Goal: Information Seeking & Learning: Learn about a topic

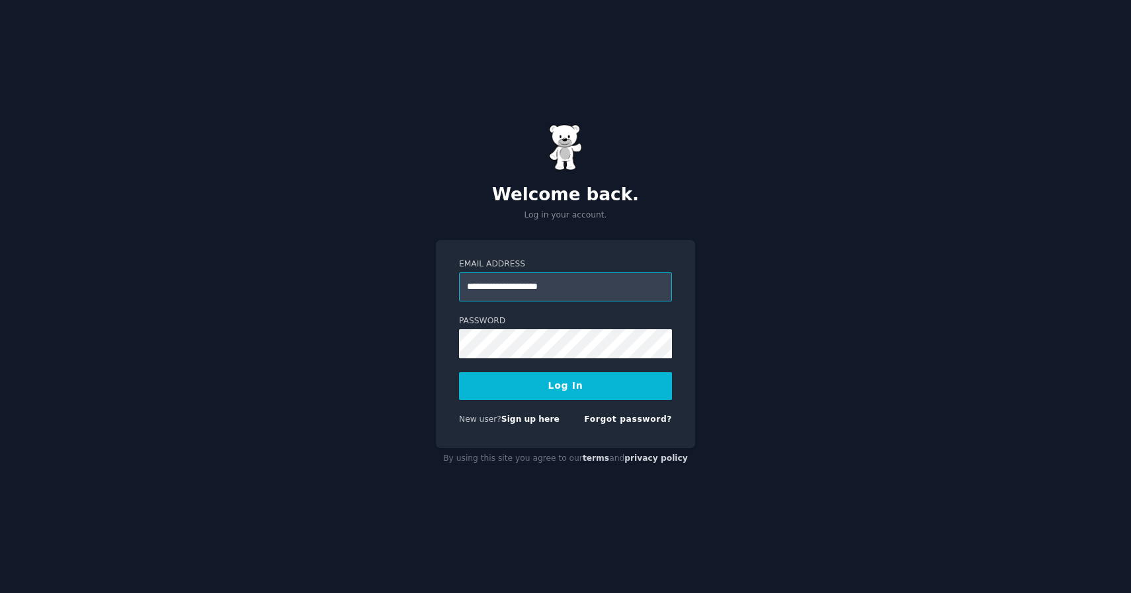
type input "**********"
click at [459, 372] on button "Log In" at bounding box center [565, 386] width 213 height 28
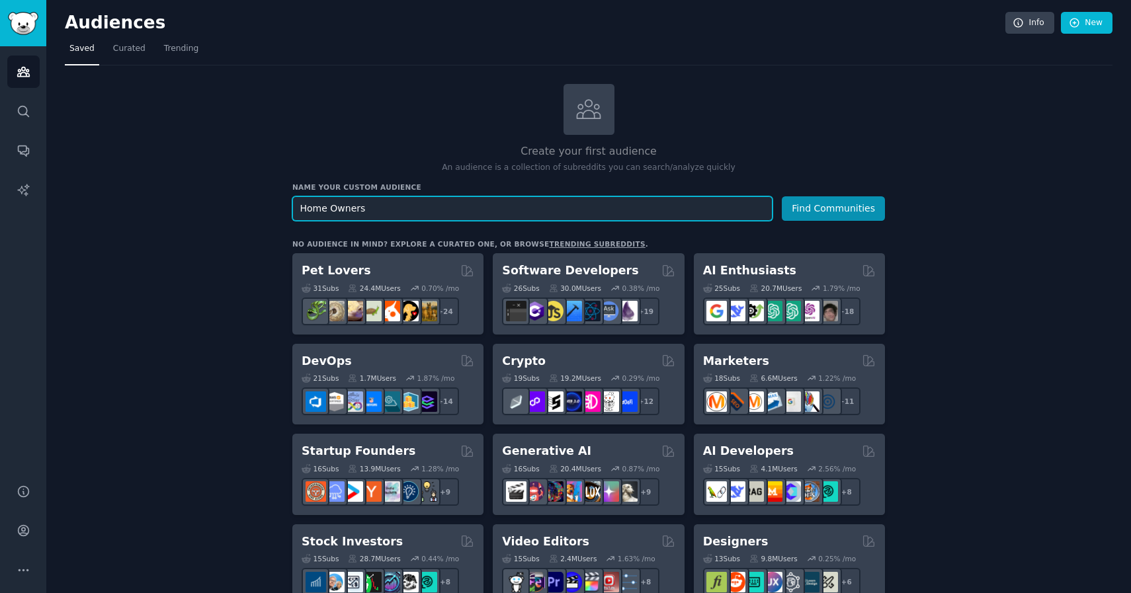
type input "Home Owners"
click at [782, 196] on button "Find Communities" at bounding box center [833, 208] width 103 height 24
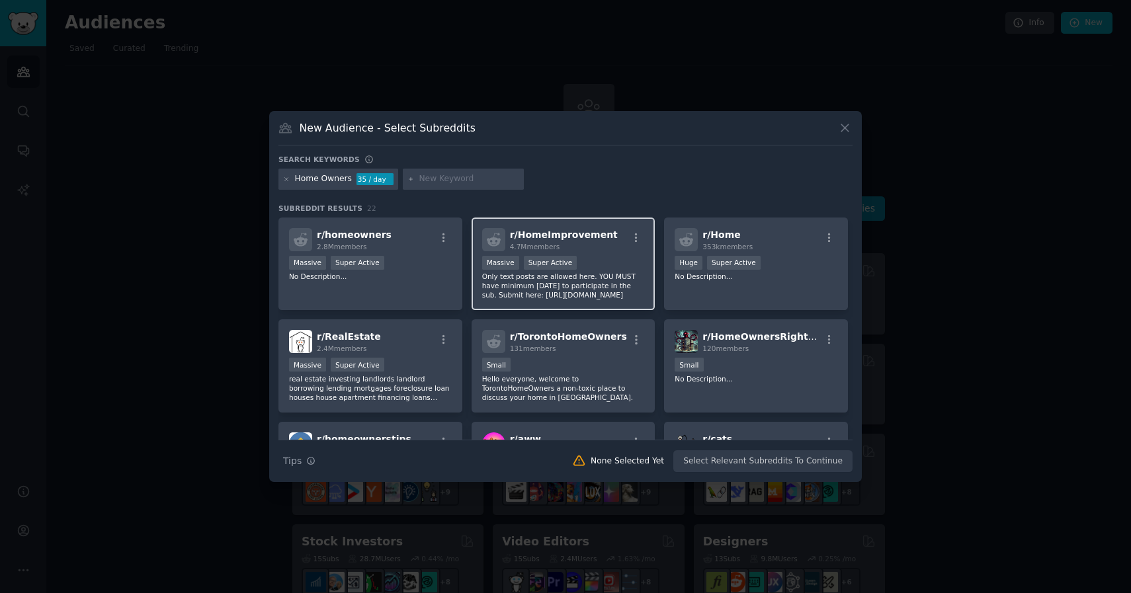
click at [609, 291] on p "Only text posts are allowed here. YOU MUST have minimum [DATE] to participate i…" at bounding box center [563, 286] width 163 height 28
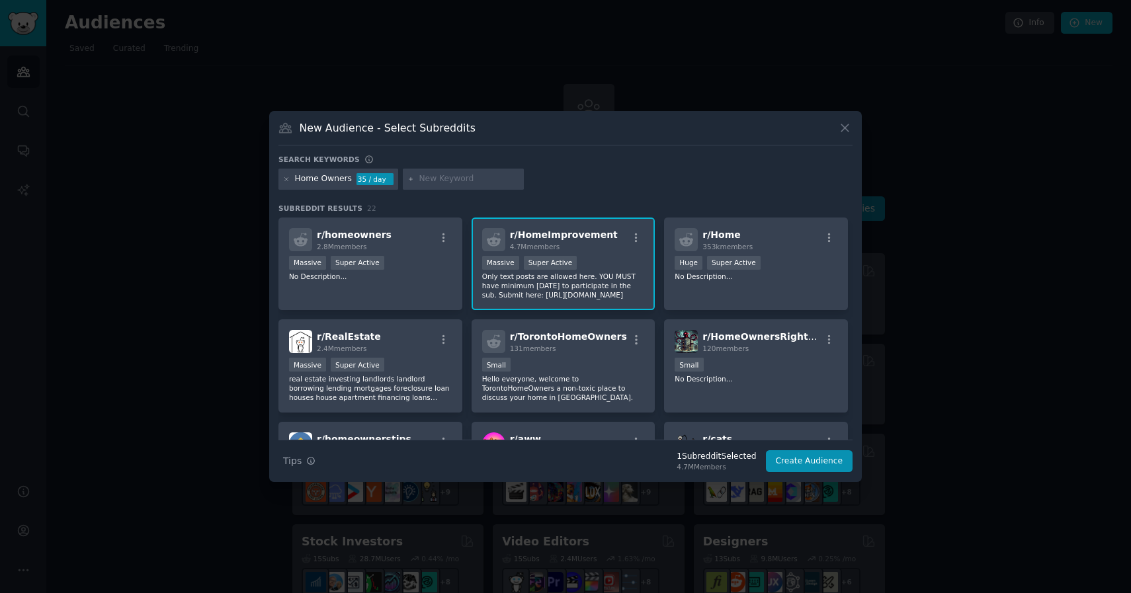
click at [628, 263] on div "Massive Super Active" at bounding box center [563, 264] width 163 height 17
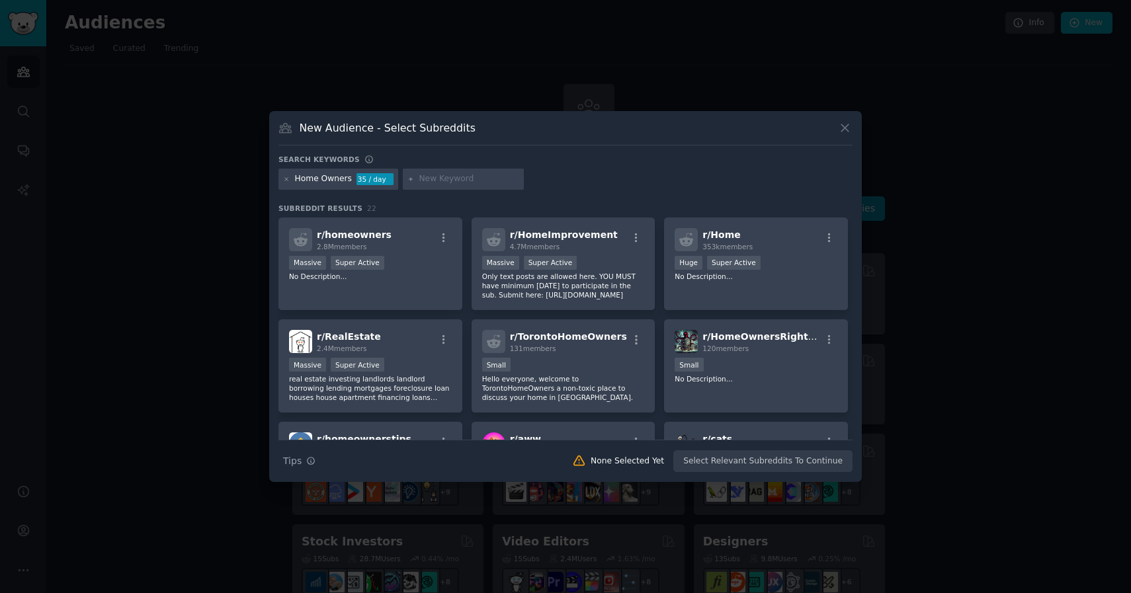
click at [437, 180] on input "text" at bounding box center [469, 179] width 101 height 12
type input "Roofing"
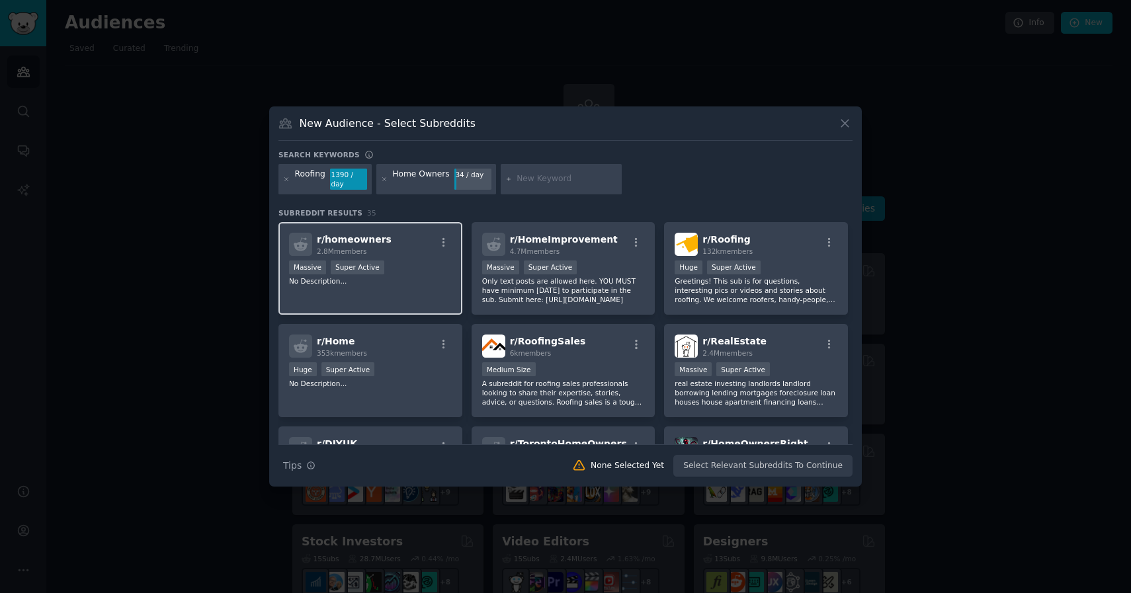
click at [439, 291] on div "r/ homeowners 2.8M members Massive Super Active No Description..." at bounding box center [370, 268] width 184 height 93
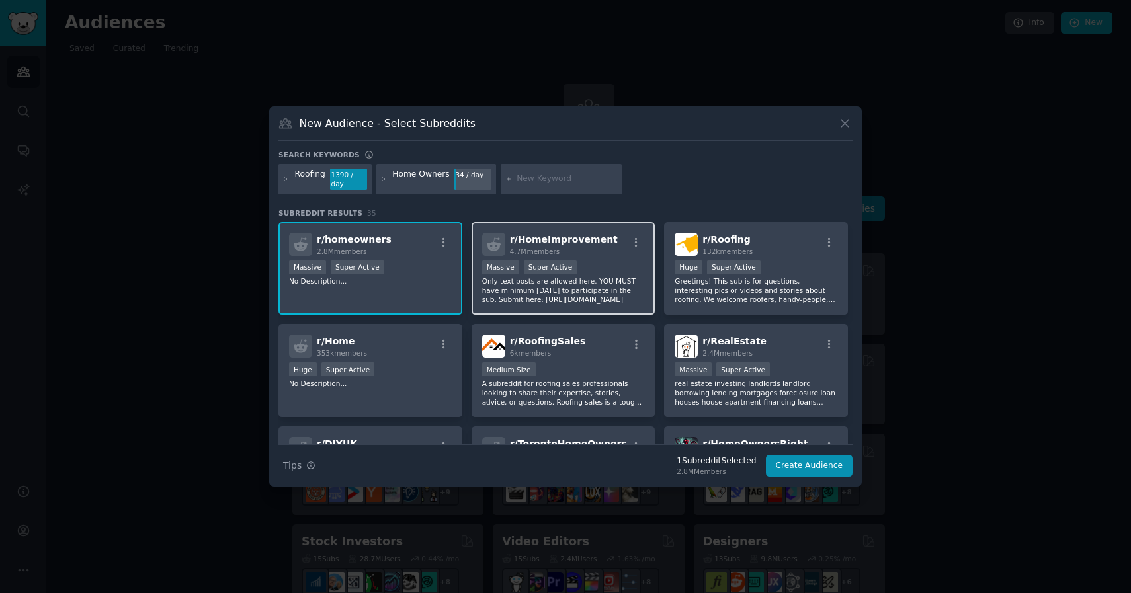
click at [573, 290] on p "Only text posts are allowed here. YOU MUST have minimum [DATE] to participate i…" at bounding box center [563, 290] width 163 height 28
click at [638, 284] on p "Only text posts are allowed here. YOU MUST have minimum [DATE] to participate i…" at bounding box center [563, 290] width 163 height 28
click at [415, 286] on div "r/ homeowners 2.8M members Massive Super Active No Description..." at bounding box center [370, 268] width 184 height 93
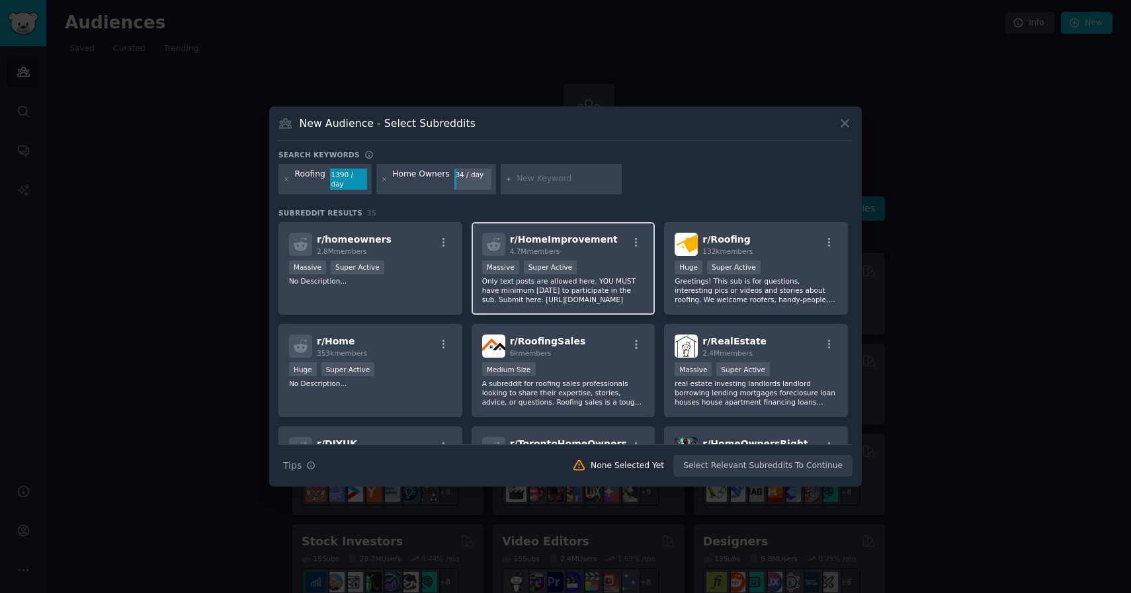
click at [627, 292] on p "Only text posts are allowed here. YOU MUST have minimum [DATE] to participate i…" at bounding box center [563, 290] width 163 height 28
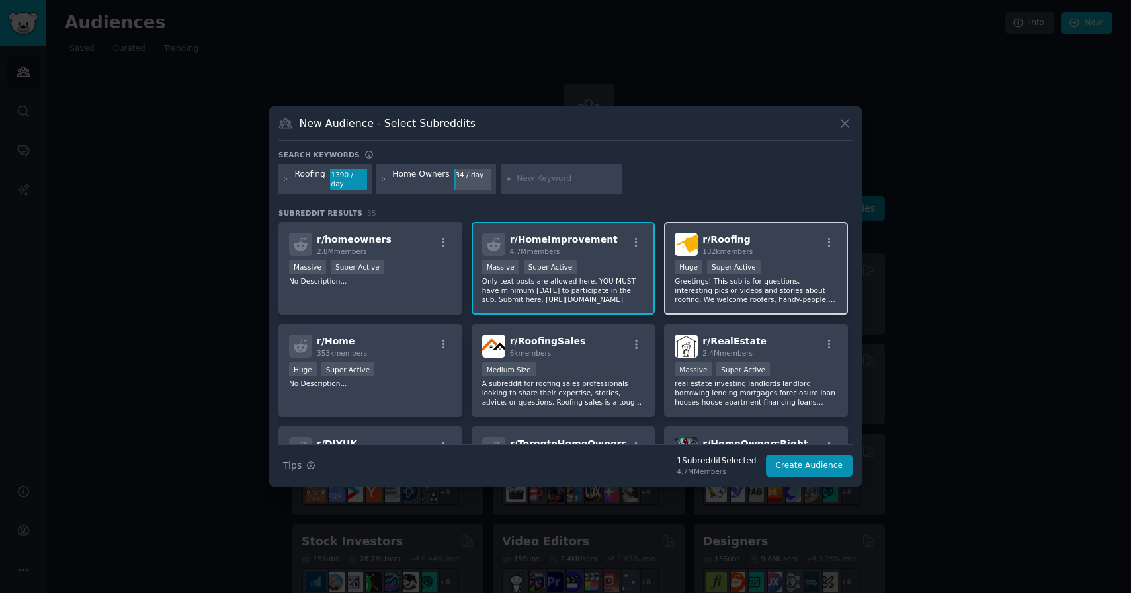
click at [718, 292] on p "Greetings! This sub is for questions, interesting pics or videos and stories ab…" at bounding box center [756, 290] width 163 height 28
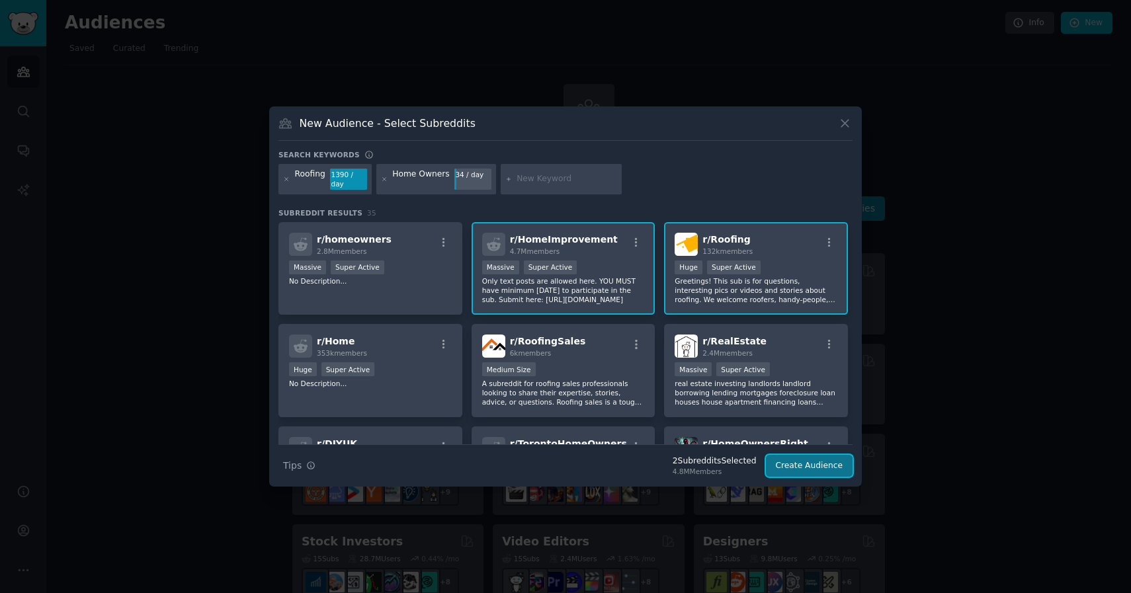
click at [822, 462] on button "Create Audience" at bounding box center [809, 466] width 87 height 22
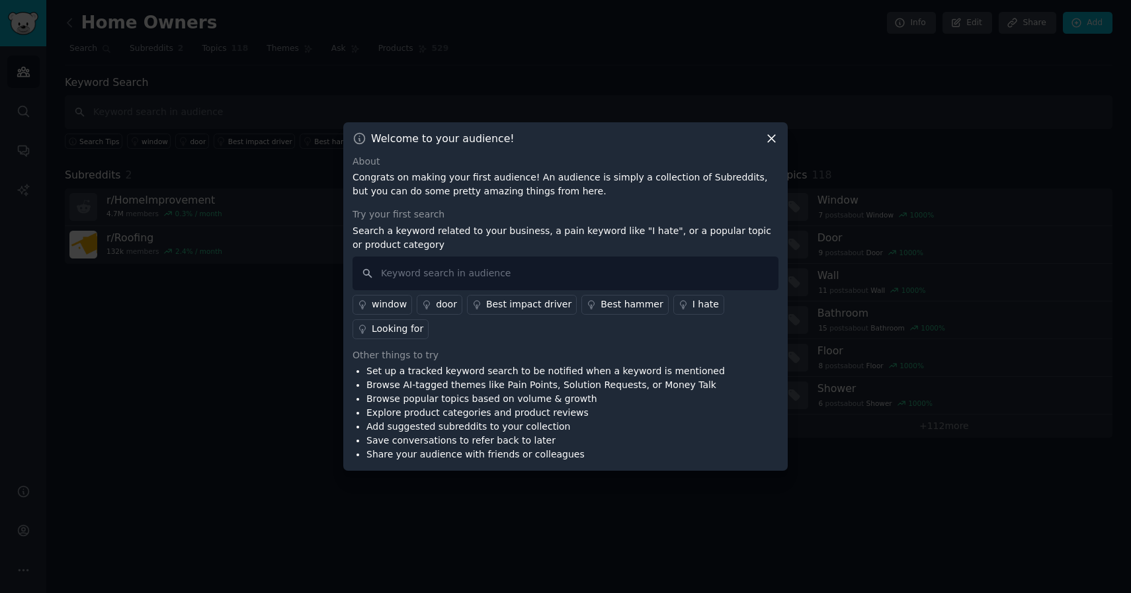
click at [772, 141] on icon at bounding box center [772, 139] width 14 height 14
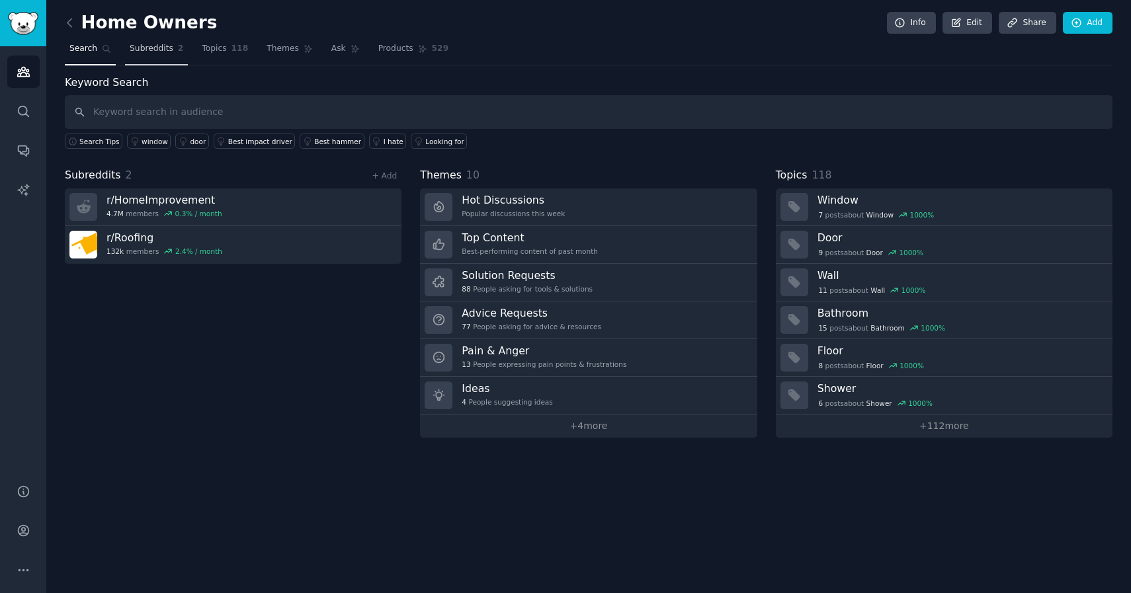
click at [169, 52] on span "Subreddits" at bounding box center [152, 49] width 44 height 12
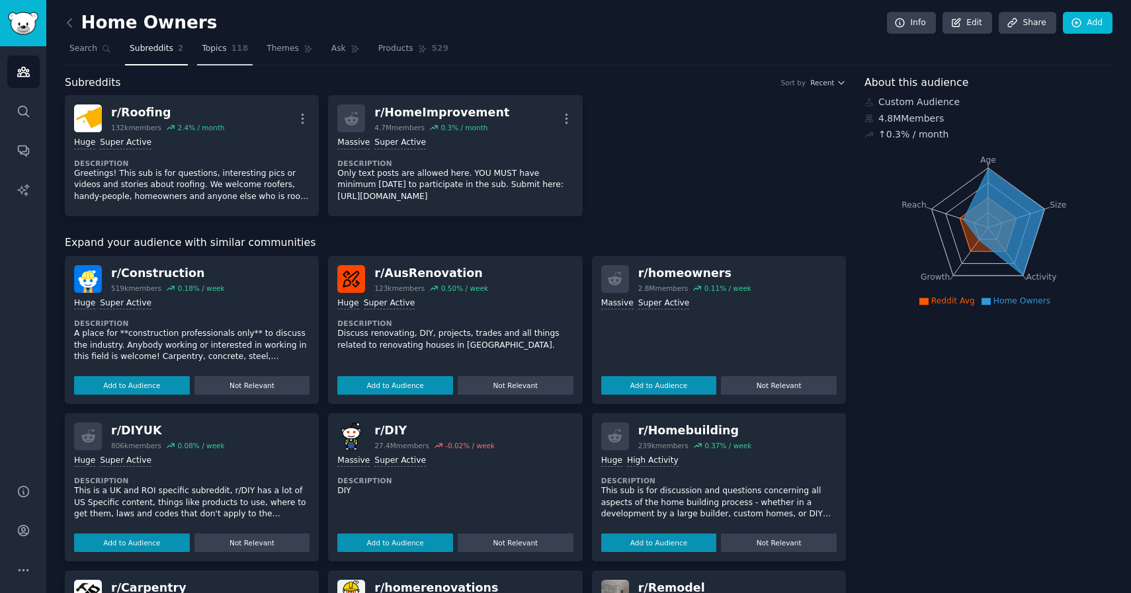
click at [235, 51] on span "118" at bounding box center [240, 49] width 17 height 12
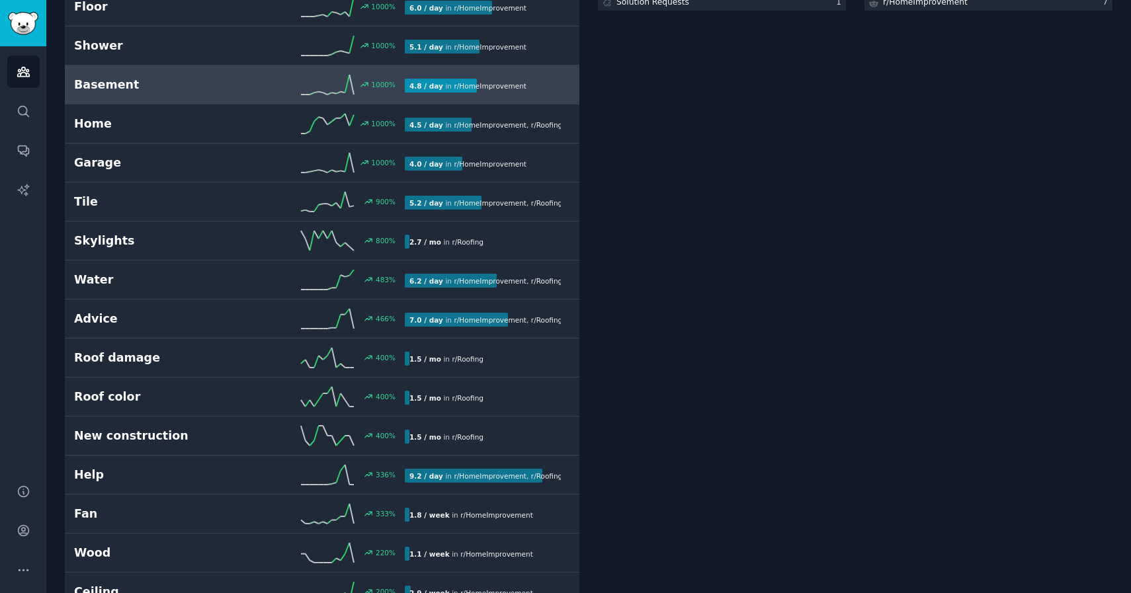
scroll to position [310, 0]
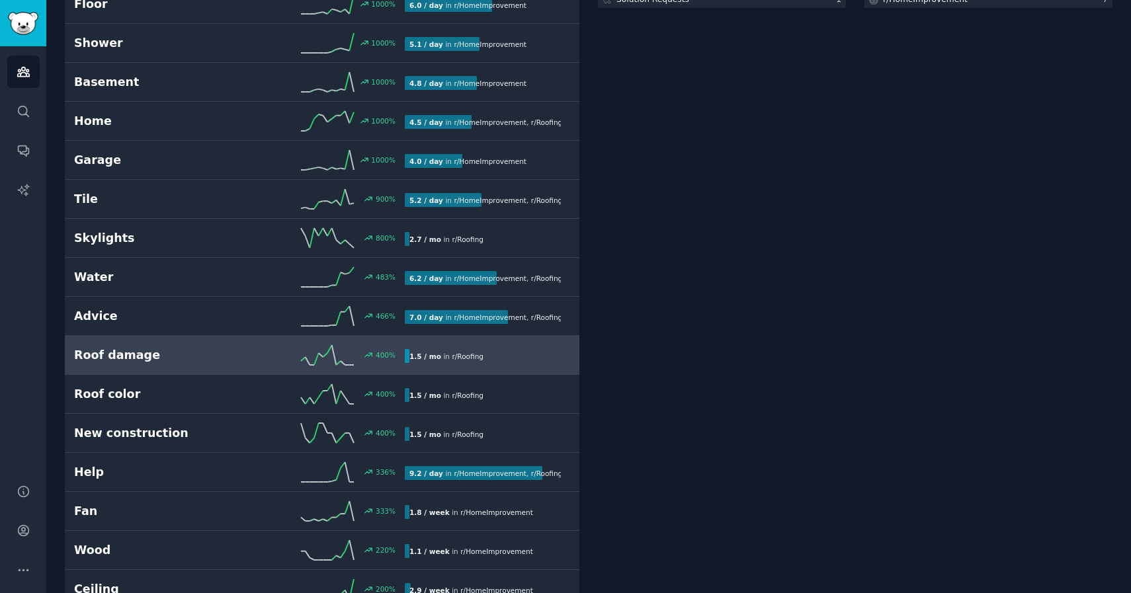
click at [213, 364] on div "Roof damage 400 % 1.5 / mo in r/ Roofing" at bounding box center [322, 355] width 496 height 20
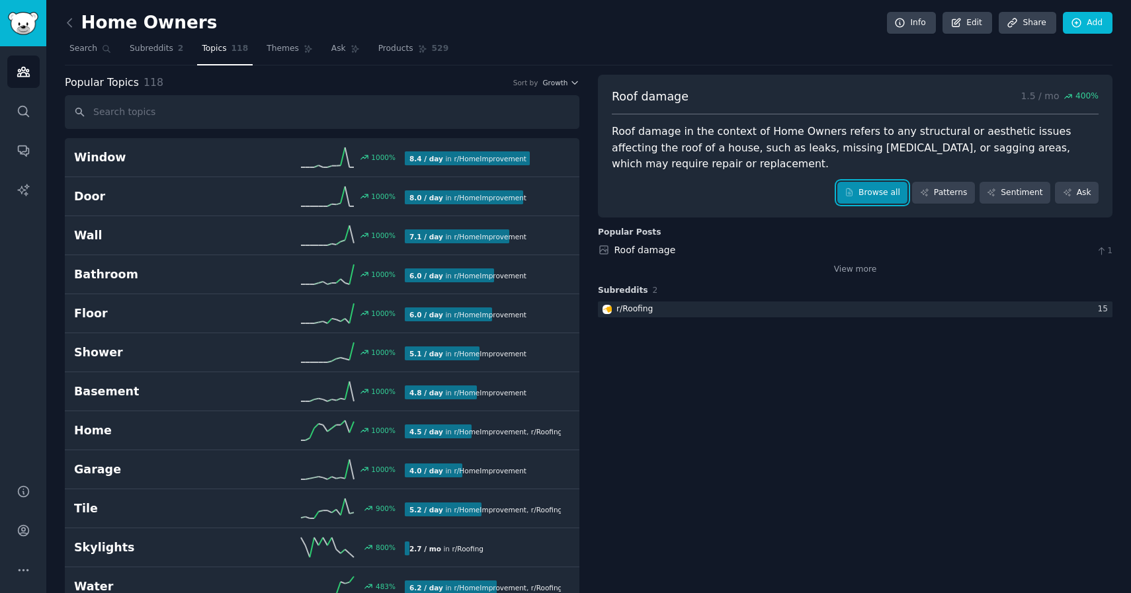
click at [896, 188] on link "Browse all" at bounding box center [872, 193] width 71 height 22
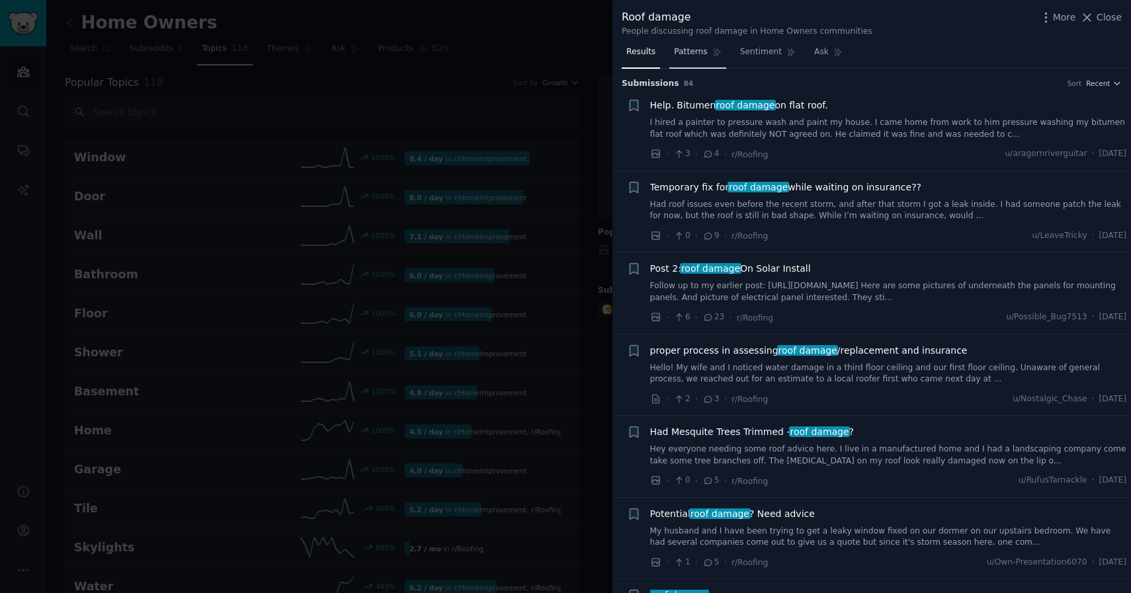
click at [689, 60] on link "Patterns" at bounding box center [697, 55] width 56 height 27
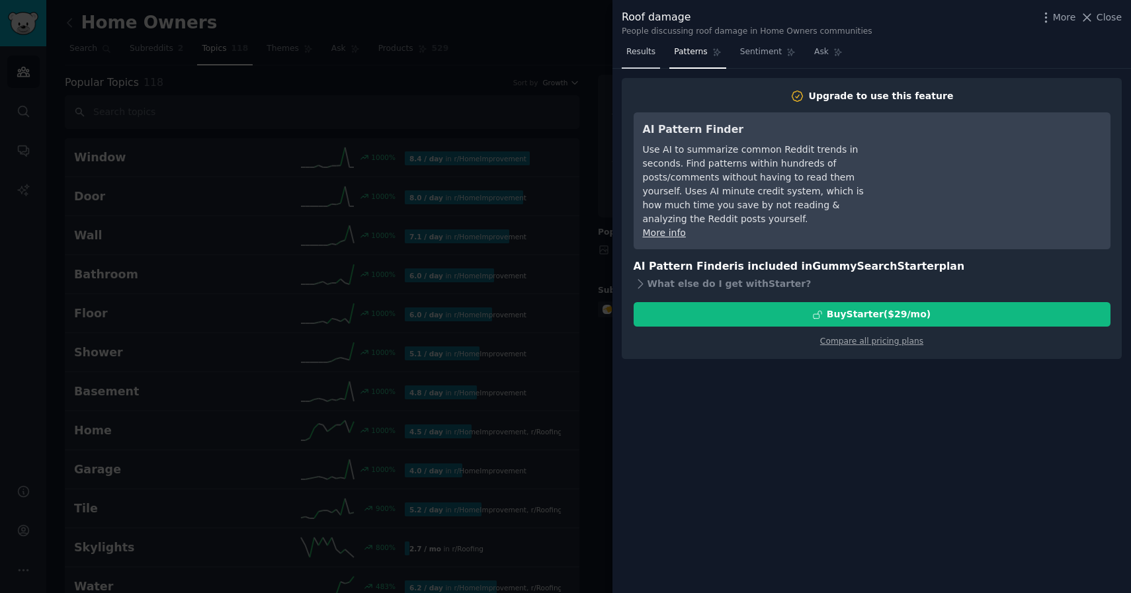
click at [644, 50] on span "Results" at bounding box center [640, 52] width 29 height 12
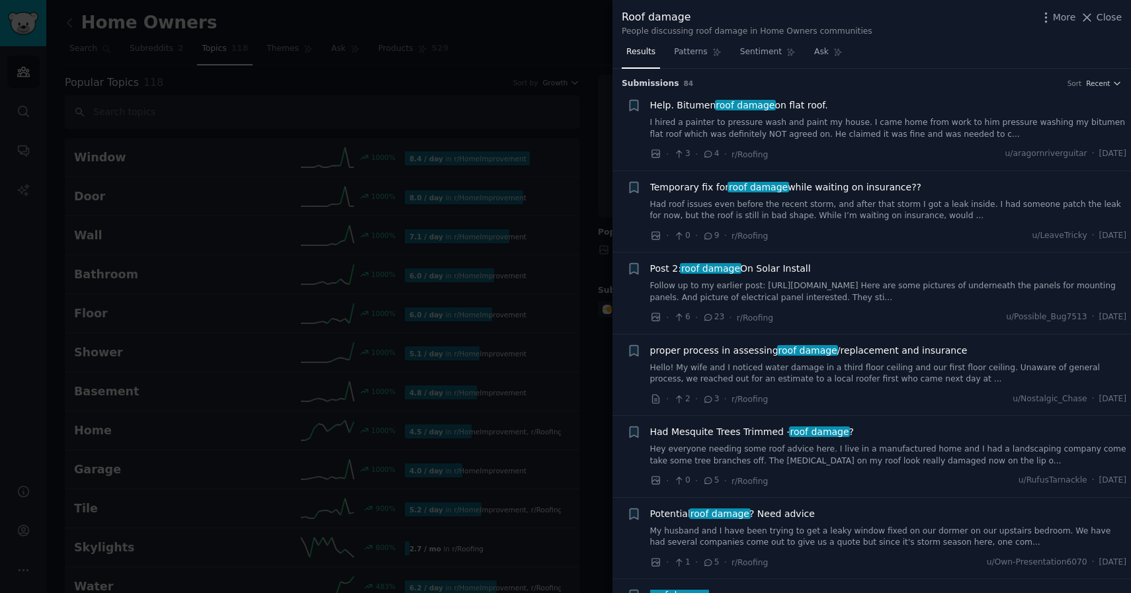
click at [864, 60] on div "Results Patterns Sentiment Ask" at bounding box center [872, 55] width 519 height 27
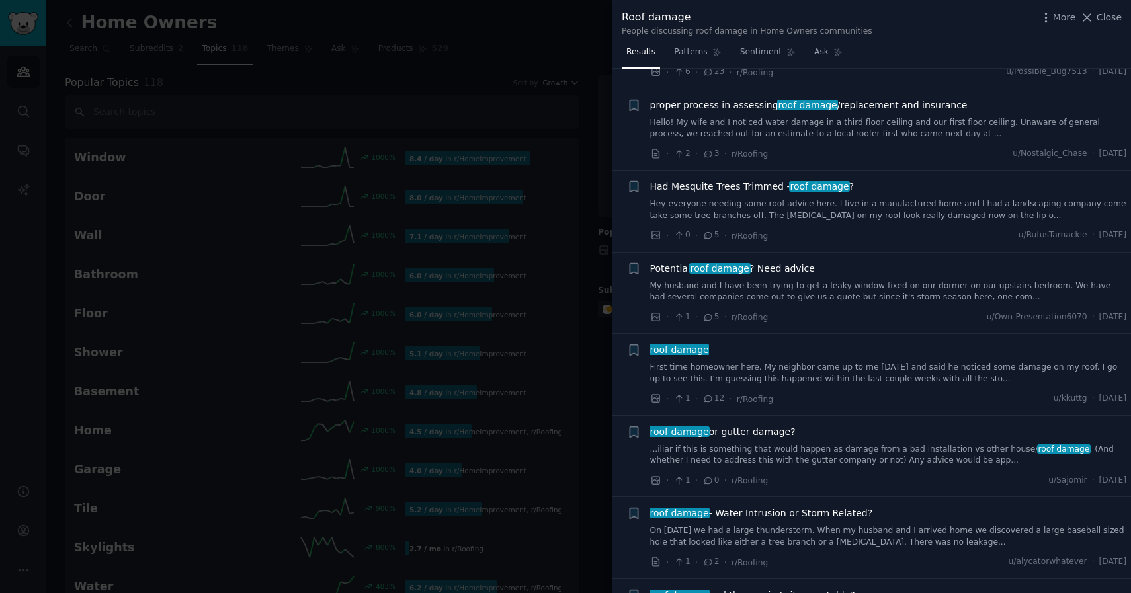
scroll to position [251, 0]
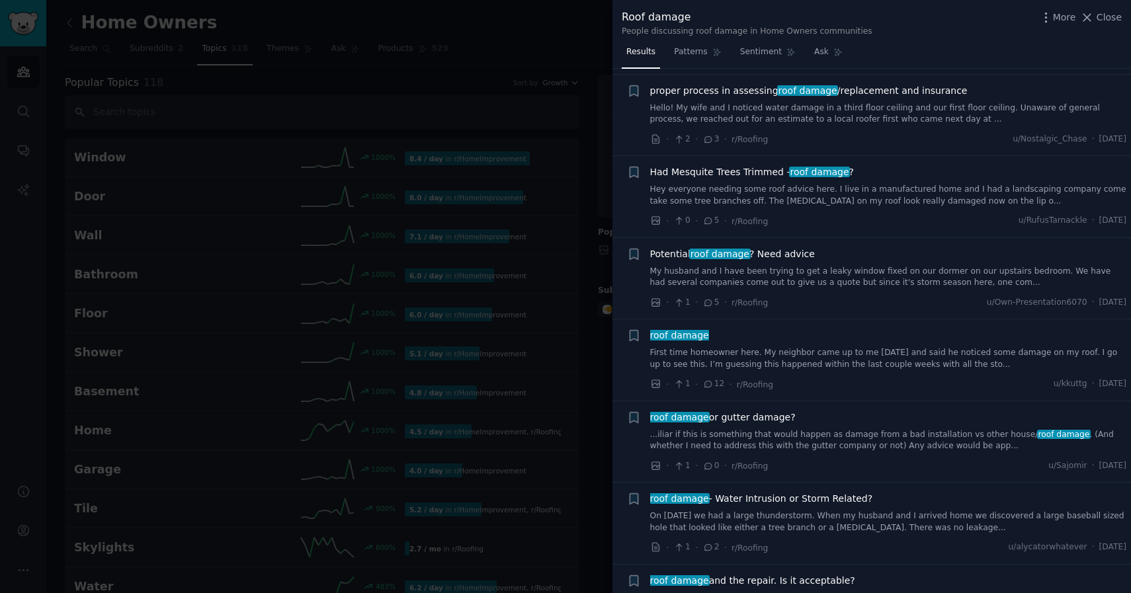
click at [862, 360] on link "First time homeowner here. My neighbor came up to me [DATE] and said he noticed…" at bounding box center [888, 358] width 477 height 23
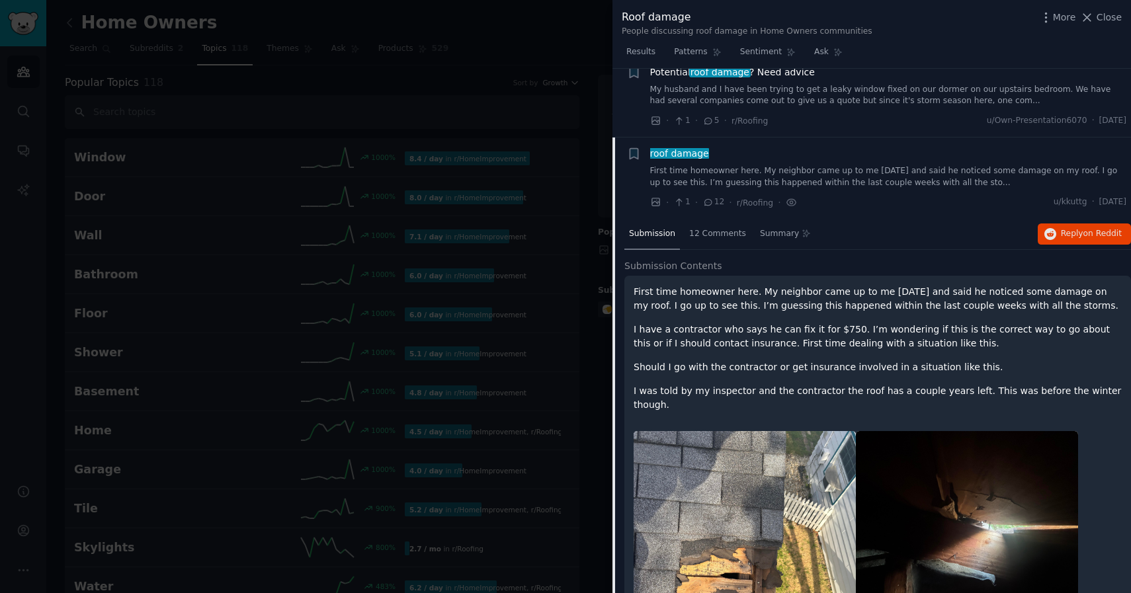
scroll to position [437, 0]
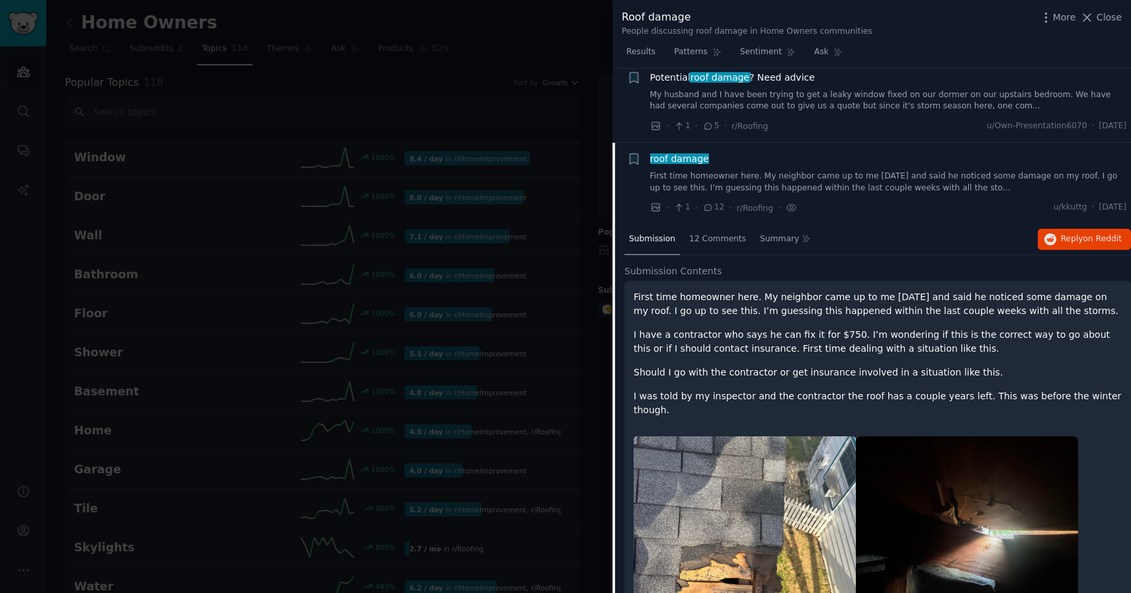
click at [1071, 342] on p "I have a contractor who says he can fix it for $750. I’m wondering if this is t…" at bounding box center [878, 342] width 488 height 28
click at [722, 244] on span "12 Comments" at bounding box center [717, 239] width 57 height 12
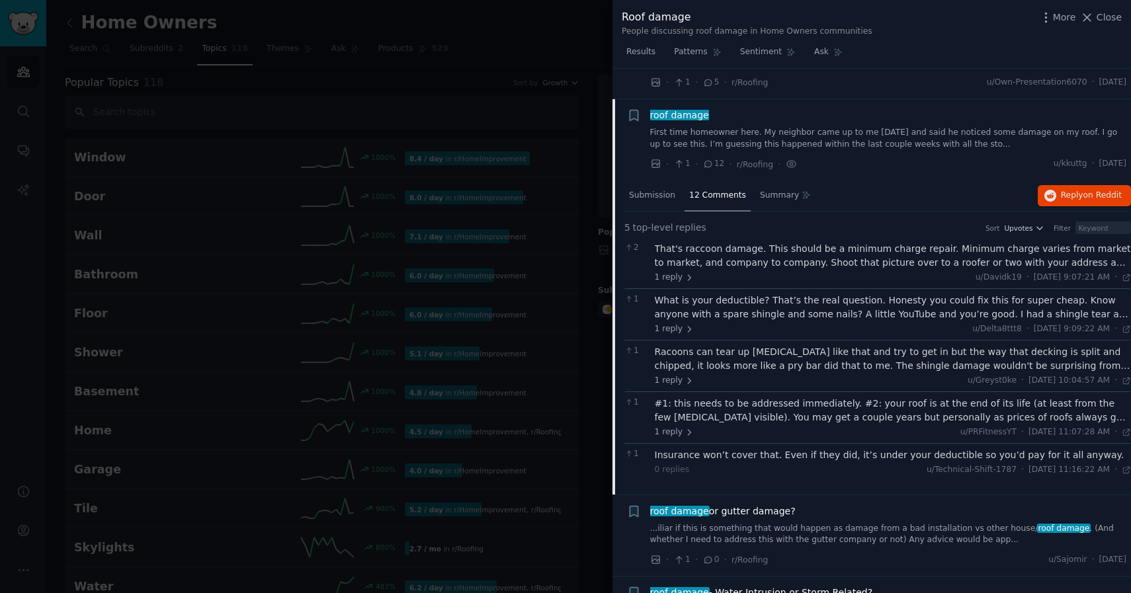
scroll to position [483, 0]
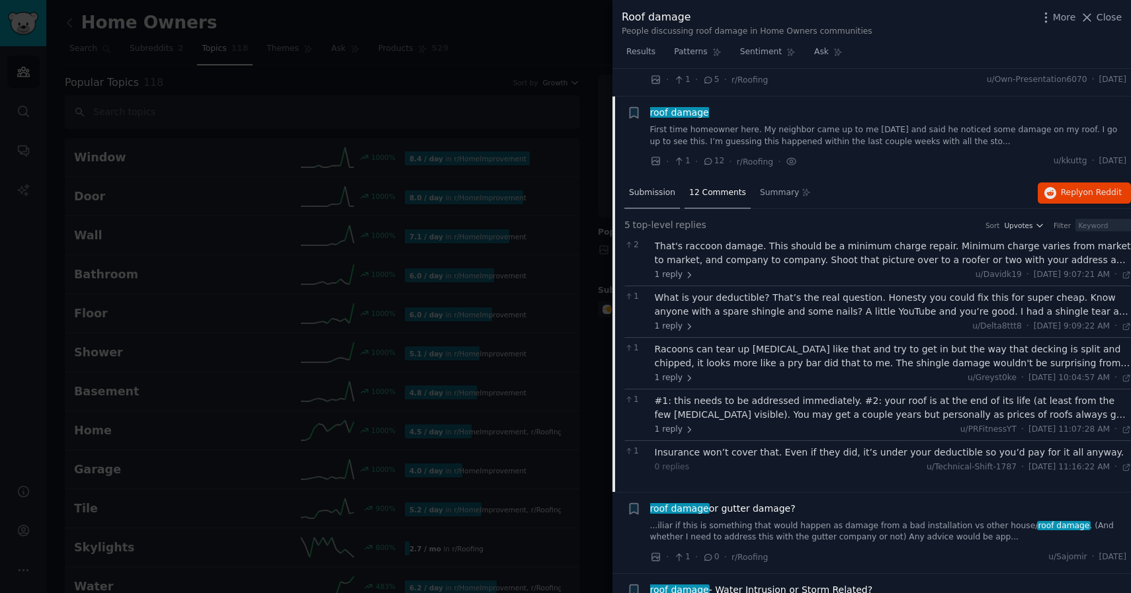
click at [666, 199] on div "Submission" at bounding box center [652, 194] width 56 height 32
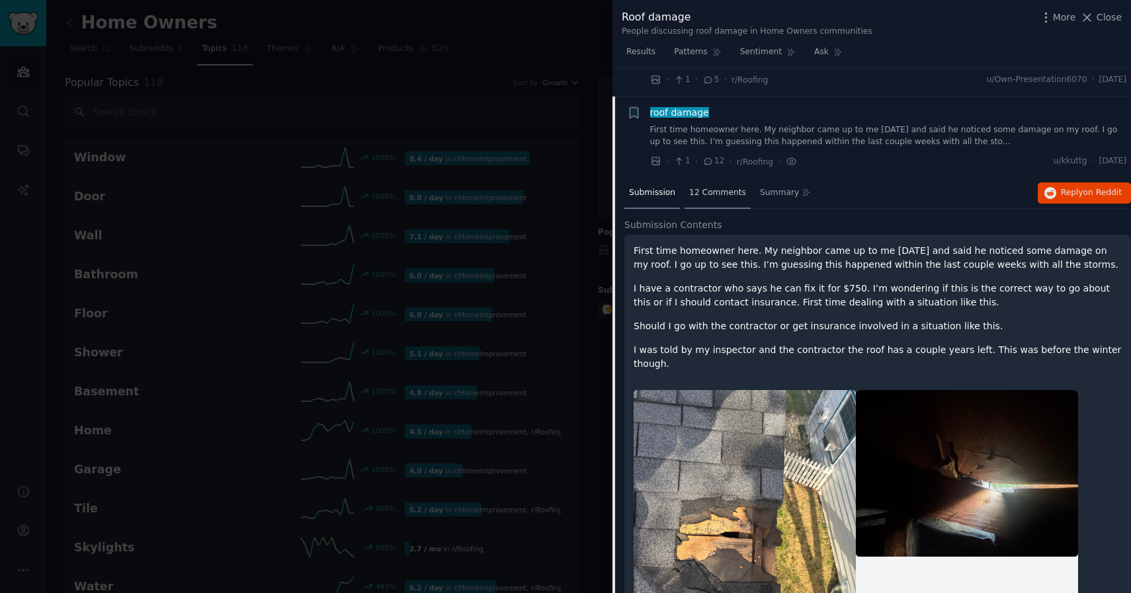
click at [703, 195] on span "12 Comments" at bounding box center [717, 193] width 57 height 12
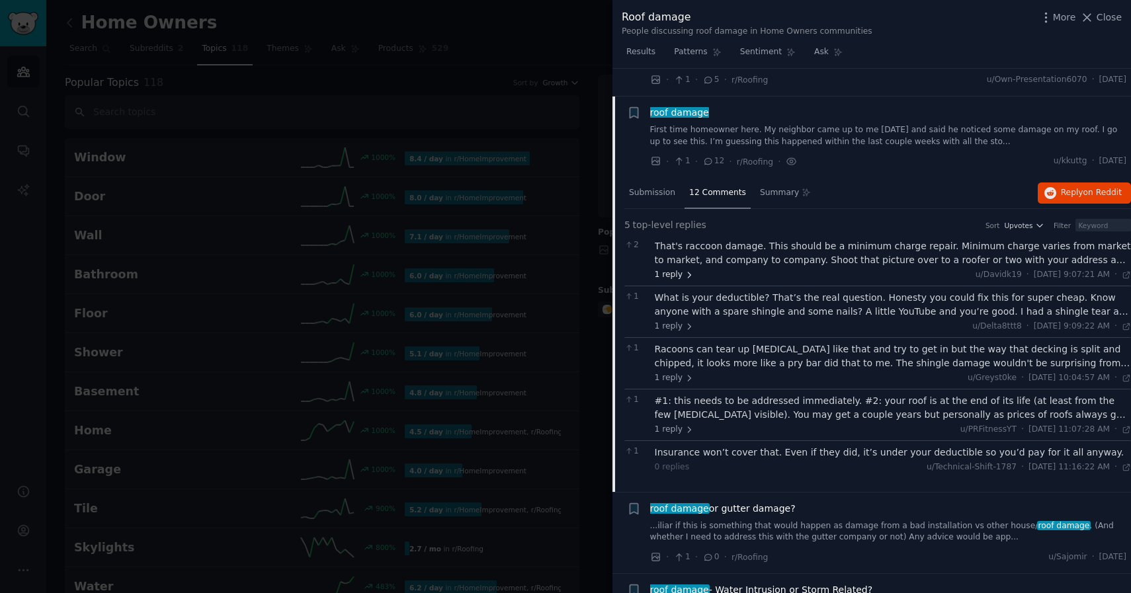
click at [677, 271] on span "1 reply" at bounding box center [675, 275] width 40 height 12
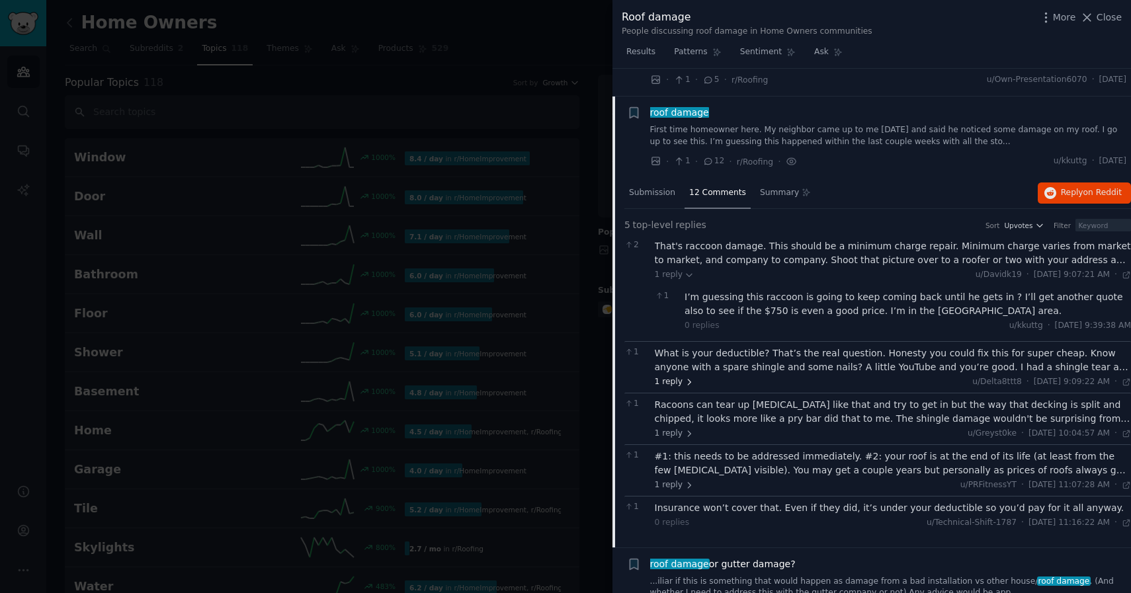
click at [668, 383] on span "1 reply" at bounding box center [675, 382] width 40 height 12
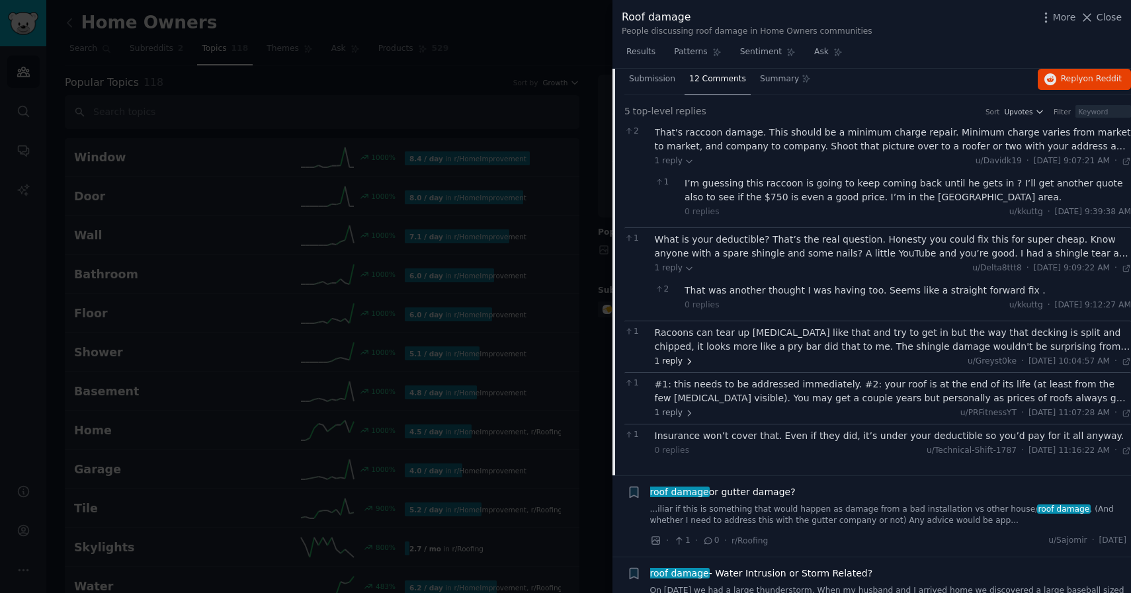
click at [671, 364] on span "1 reply" at bounding box center [675, 362] width 40 height 12
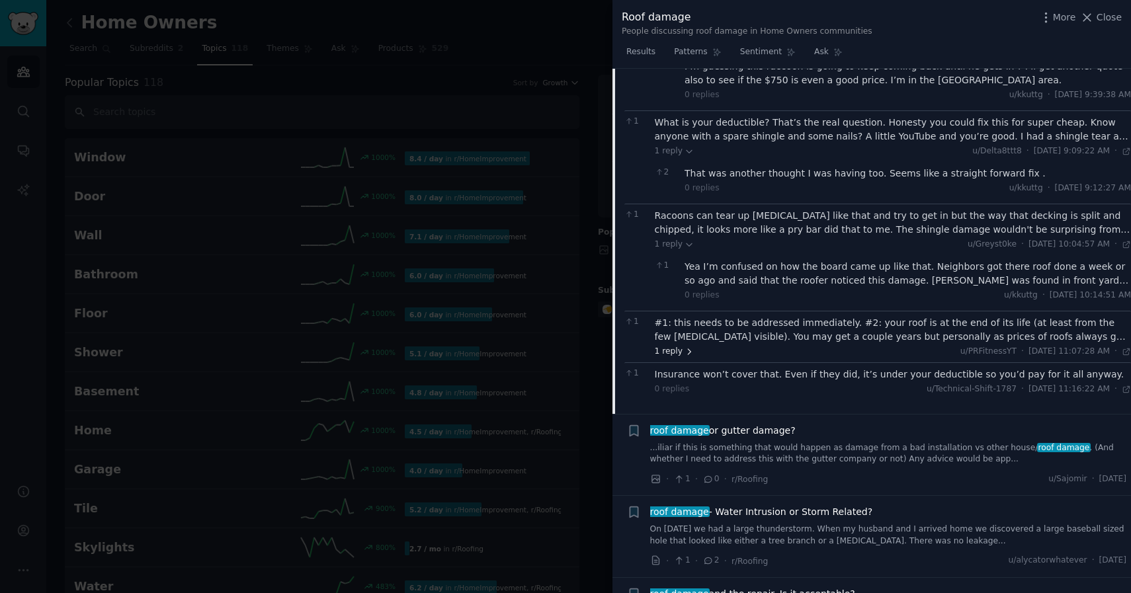
click at [673, 351] on span "1 reply" at bounding box center [675, 352] width 40 height 12
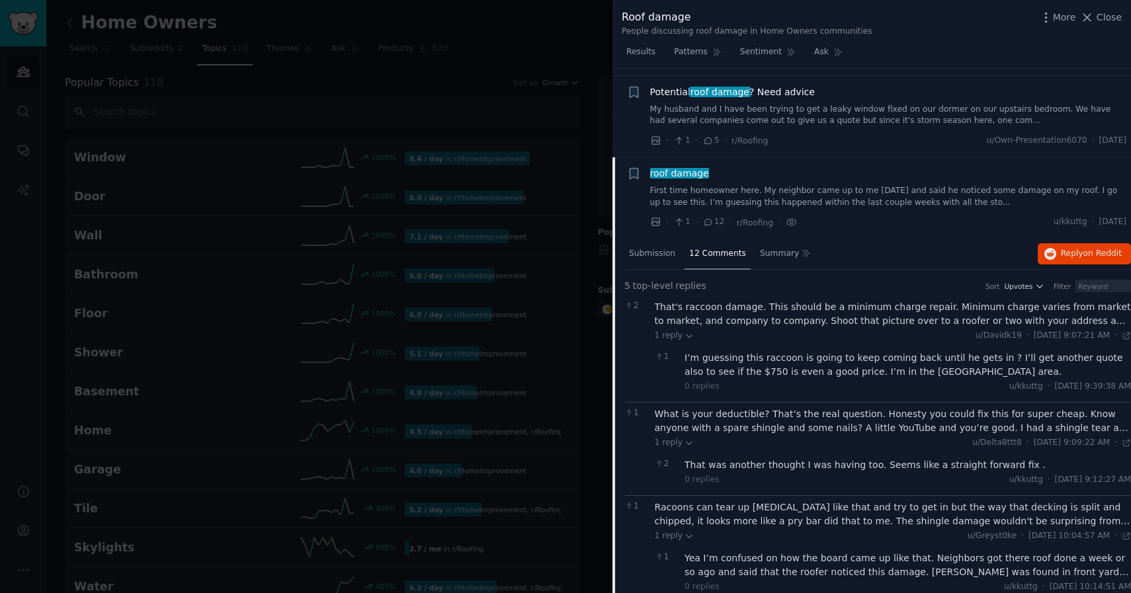
scroll to position [418, 0]
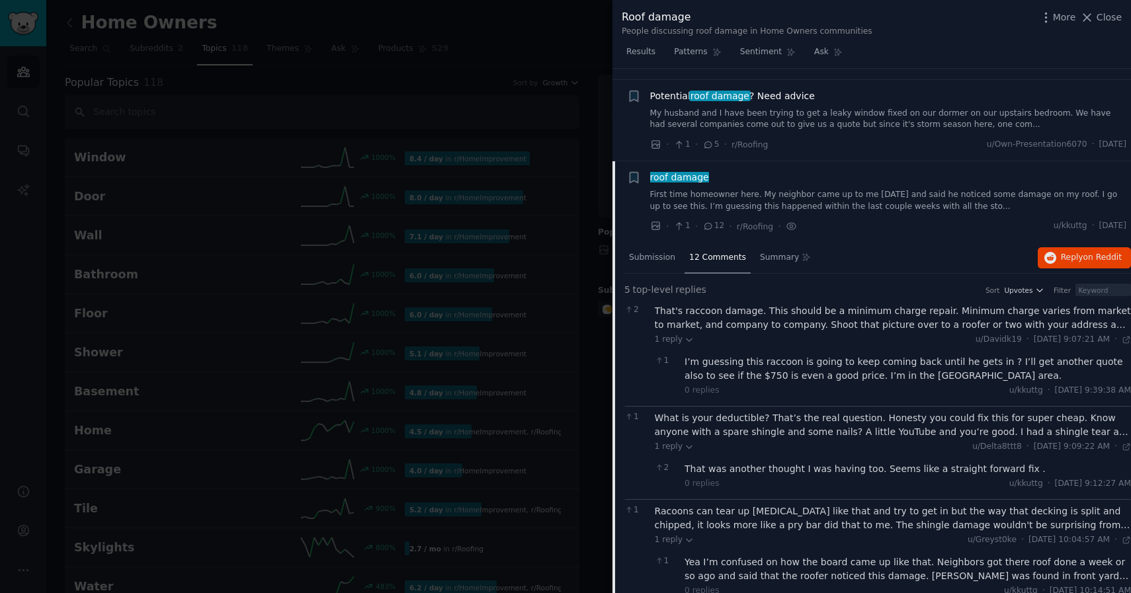
click at [753, 173] on div "roof damage" at bounding box center [888, 178] width 477 height 14
click at [737, 264] on div "12 Comments" at bounding box center [718, 259] width 66 height 32
click at [660, 267] on div "Submission" at bounding box center [652, 259] width 56 height 32
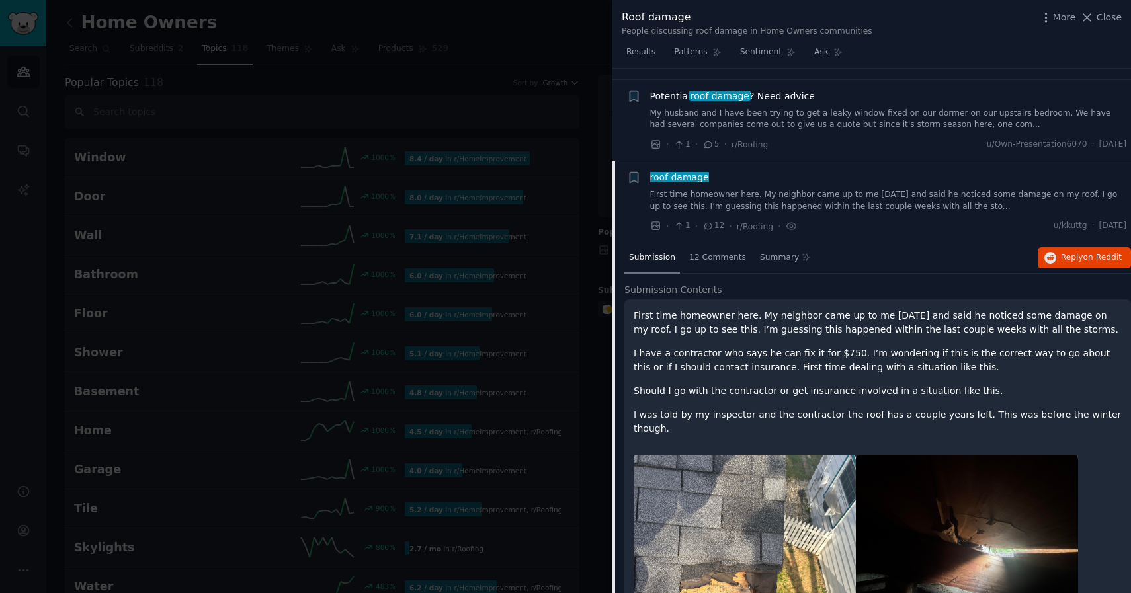
click at [752, 175] on div "roof damage" at bounding box center [888, 178] width 477 height 14
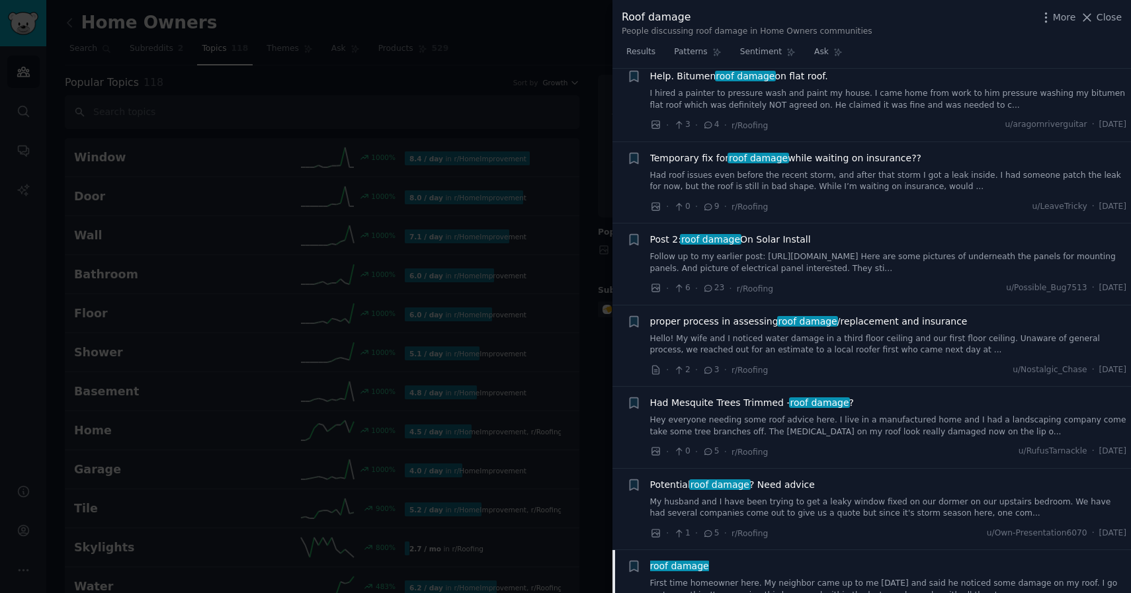
scroll to position [0, 0]
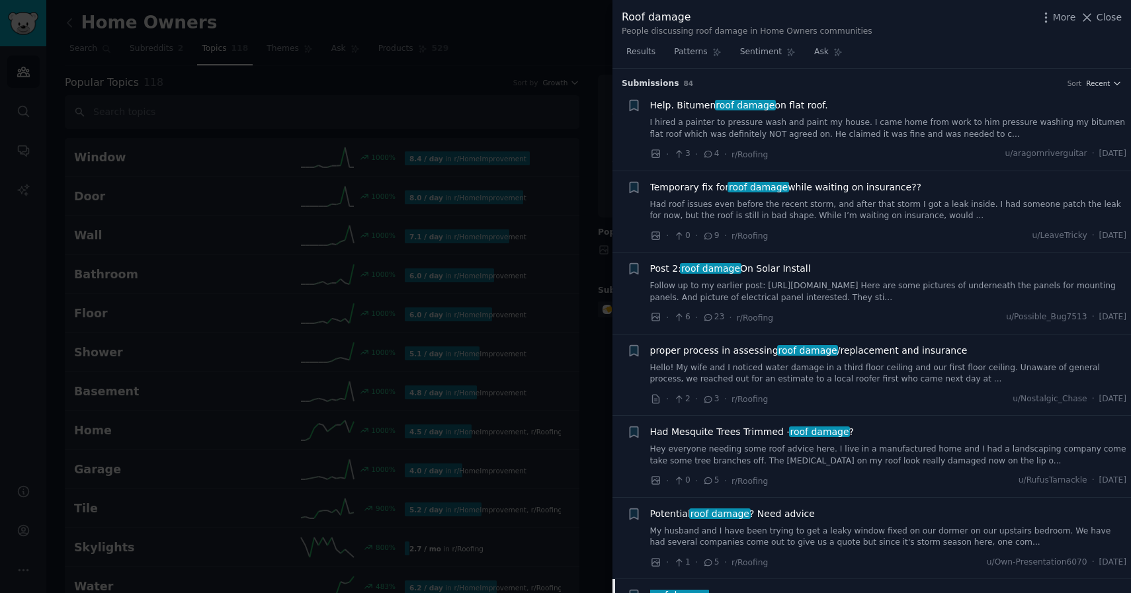
click at [825, 273] on div "Post 2: roof damage On Solar Install" at bounding box center [888, 269] width 477 height 14
click at [800, 311] on div "· 6 · 23 · r/Roofing u/Possible_Bug7513 · [DATE]" at bounding box center [888, 318] width 477 height 14
click at [743, 266] on span "Post 2: roof damage On Solar Install" at bounding box center [730, 269] width 161 height 14
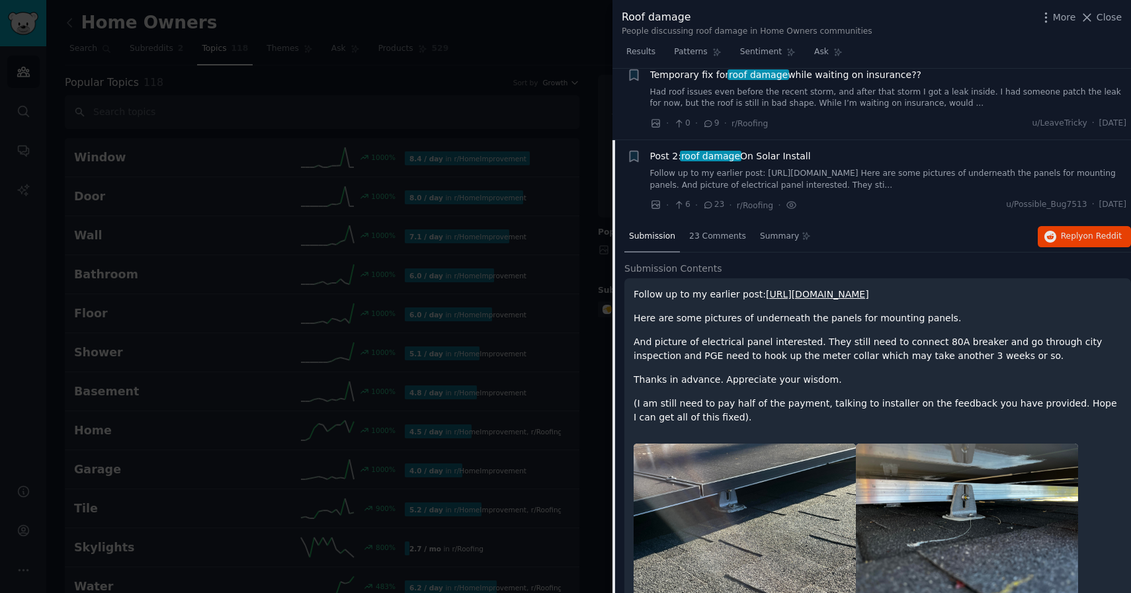
scroll to position [89, 0]
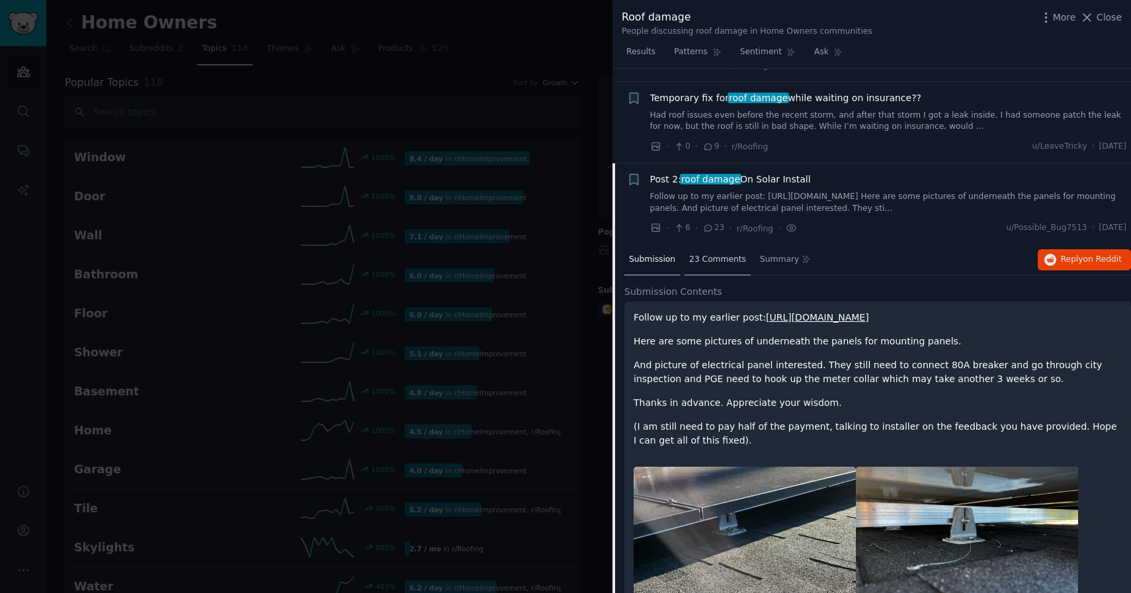
click at [736, 249] on div "23 Comments" at bounding box center [718, 261] width 66 height 32
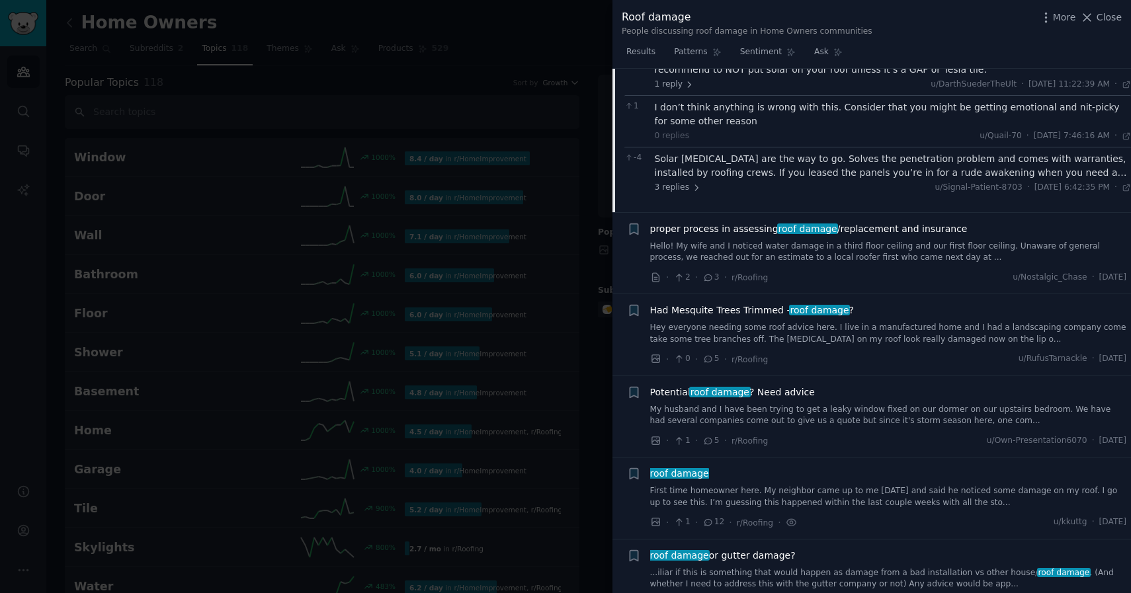
scroll to position [669, 0]
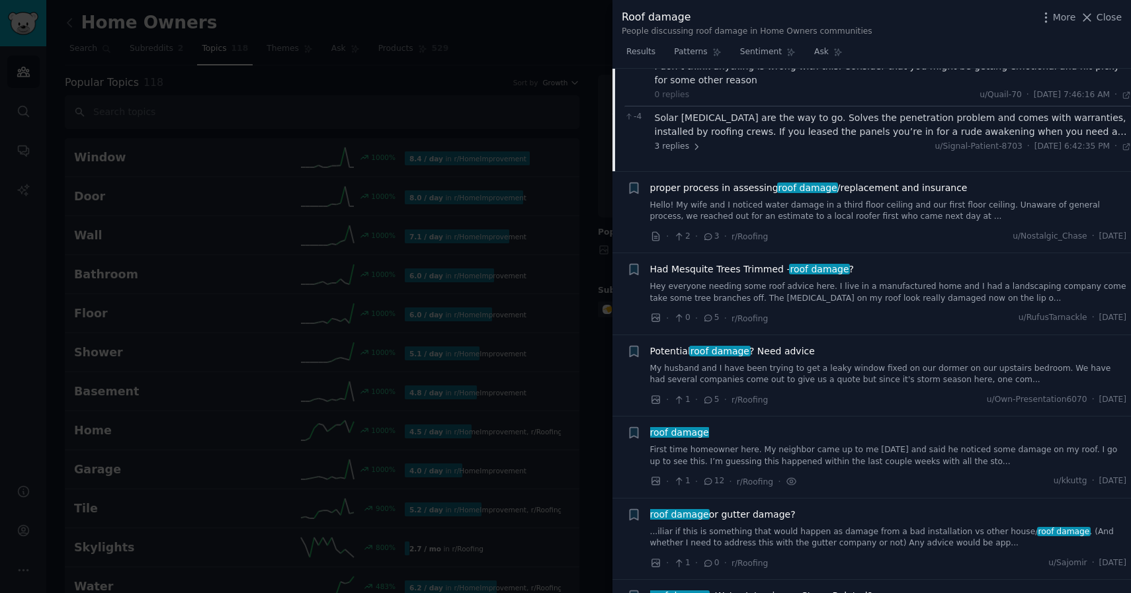
click at [796, 352] on span "Potential roof damage ? Need advice" at bounding box center [732, 352] width 165 height 14
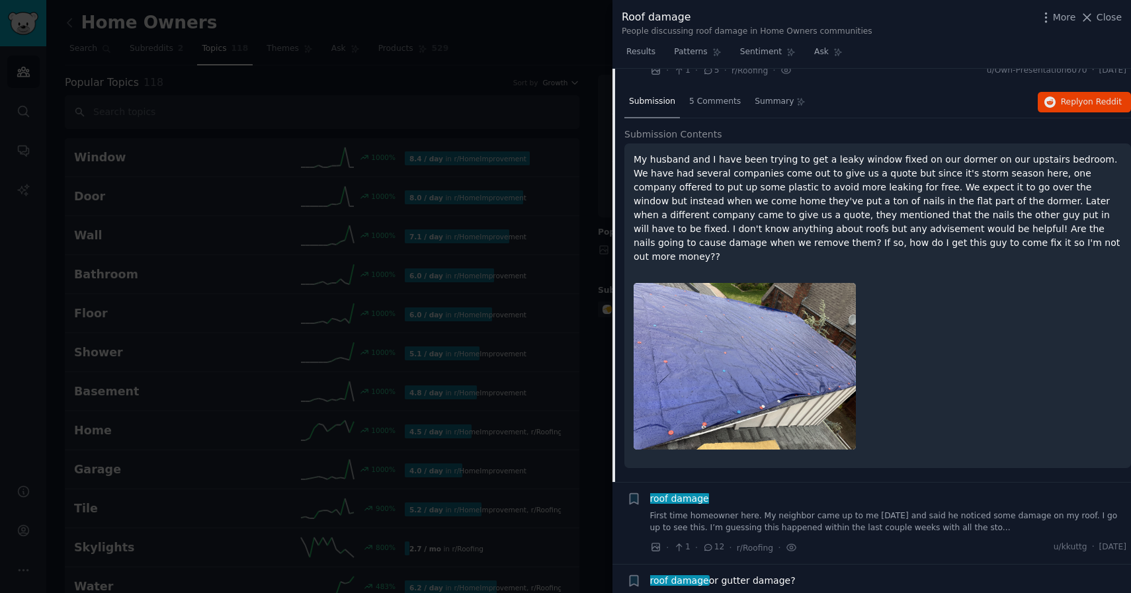
scroll to position [487, 0]
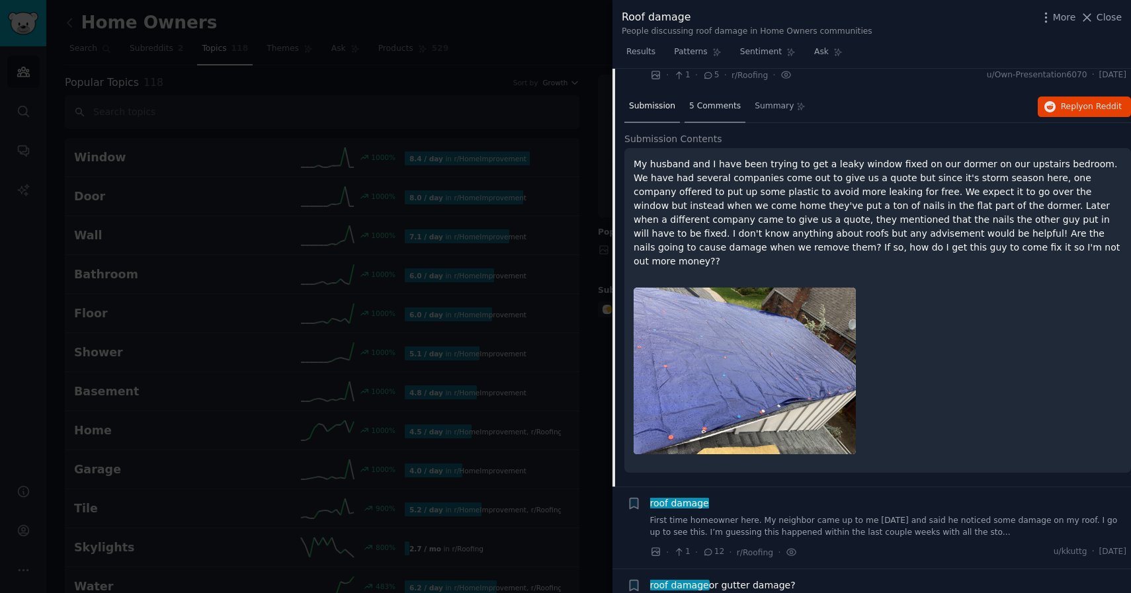
click at [712, 112] on div "5 Comments" at bounding box center [715, 107] width 61 height 32
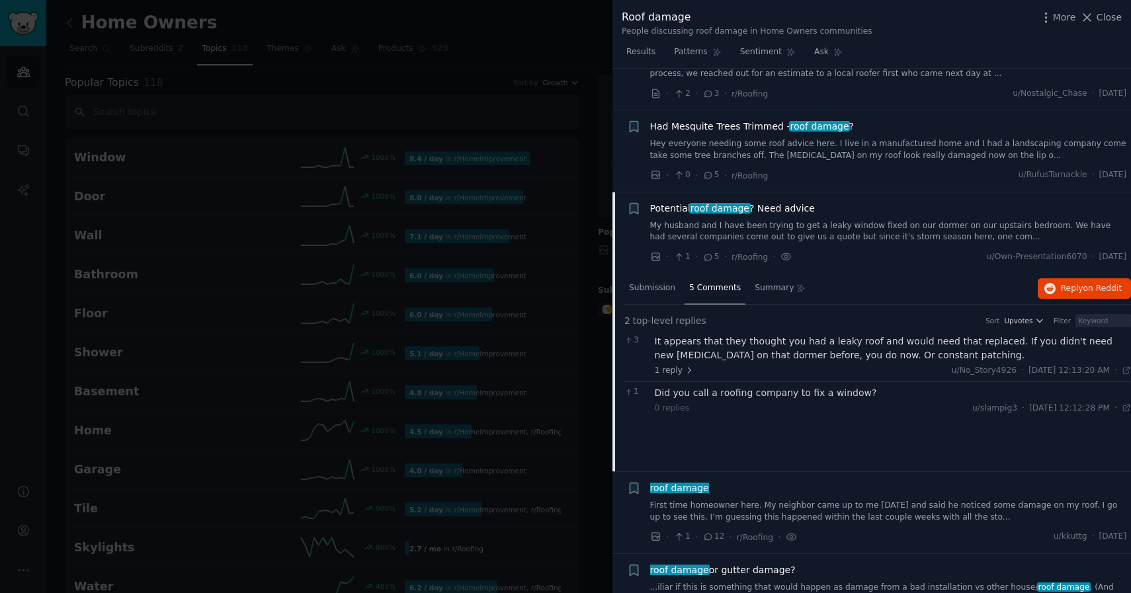
scroll to position [305, 0]
click at [682, 369] on span "1 reply" at bounding box center [675, 372] width 40 height 12
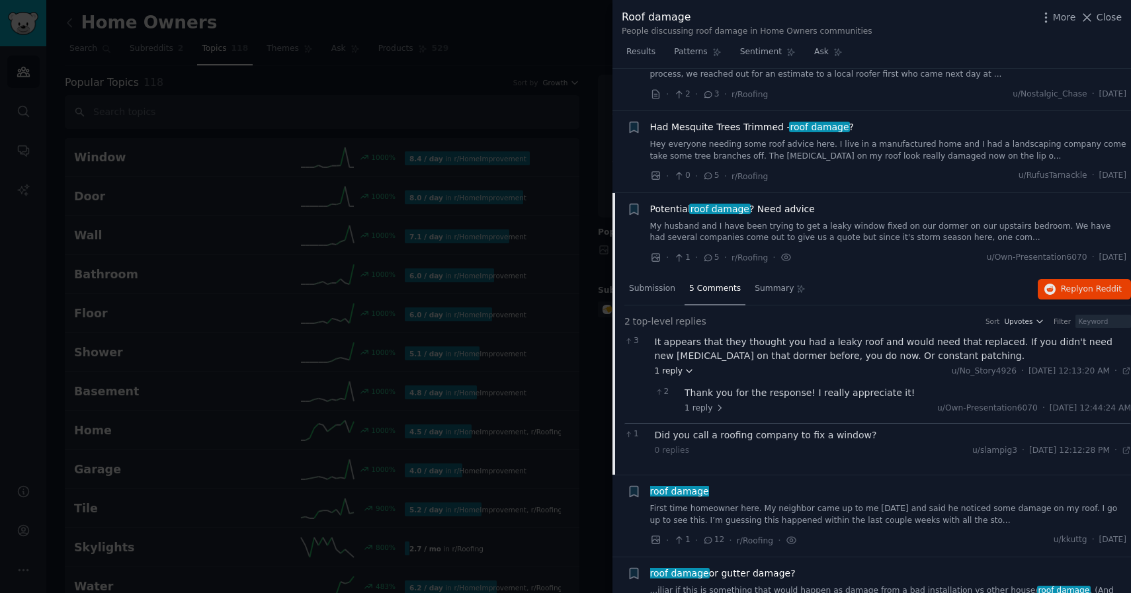
click at [685, 370] on icon at bounding box center [689, 370] width 9 height 9
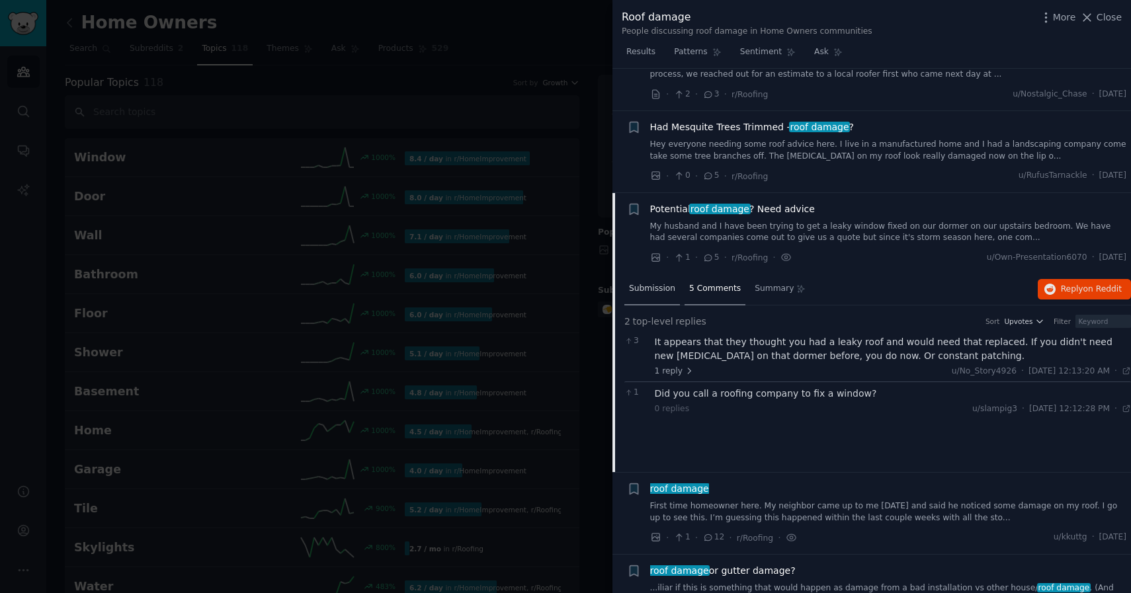
click at [657, 296] on div "Submission" at bounding box center [652, 290] width 56 height 32
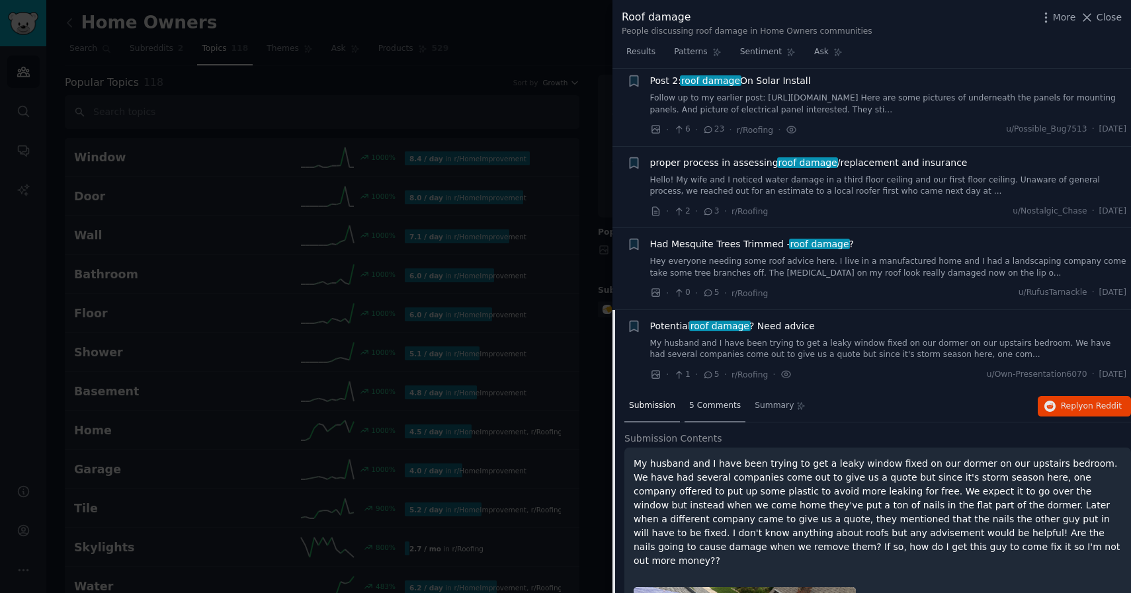
scroll to position [197, 0]
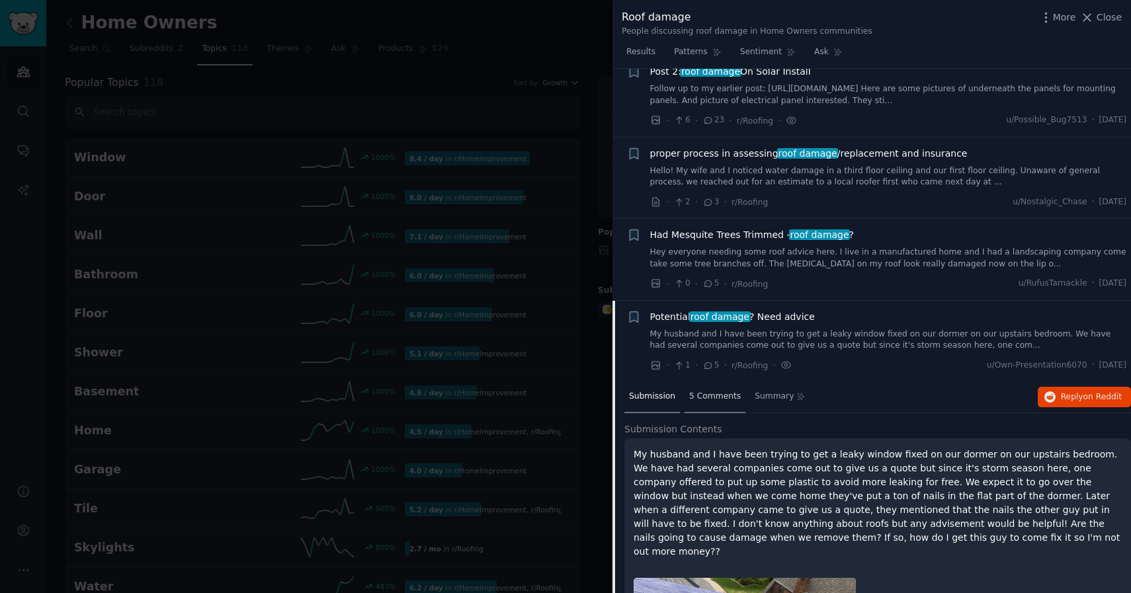
click at [712, 386] on div "5 Comments" at bounding box center [715, 398] width 61 height 32
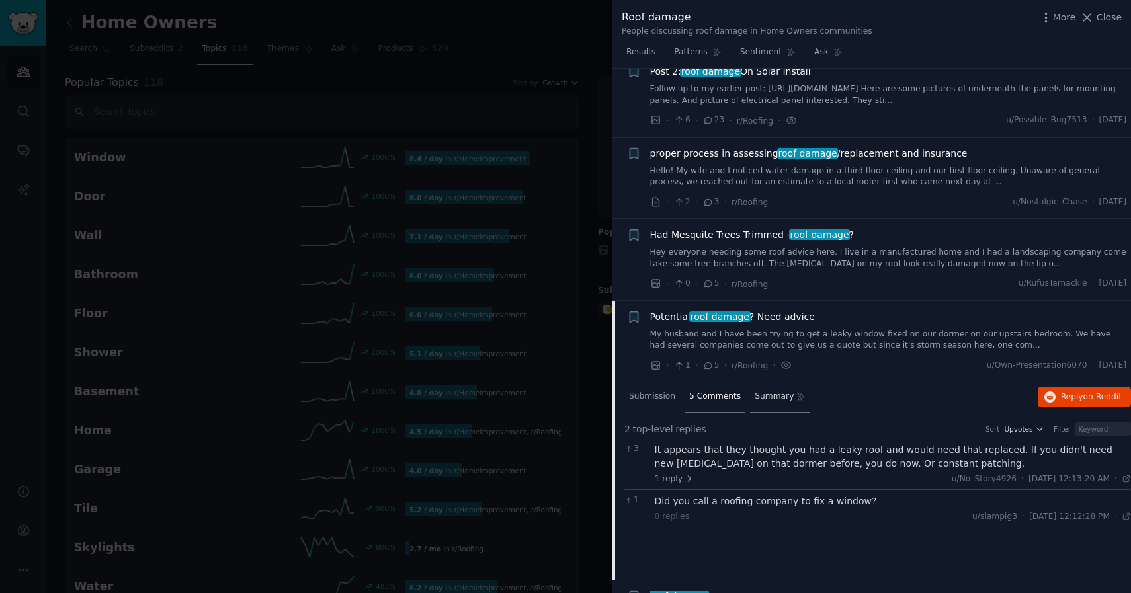
click at [763, 388] on div "Summary" at bounding box center [780, 398] width 60 height 32
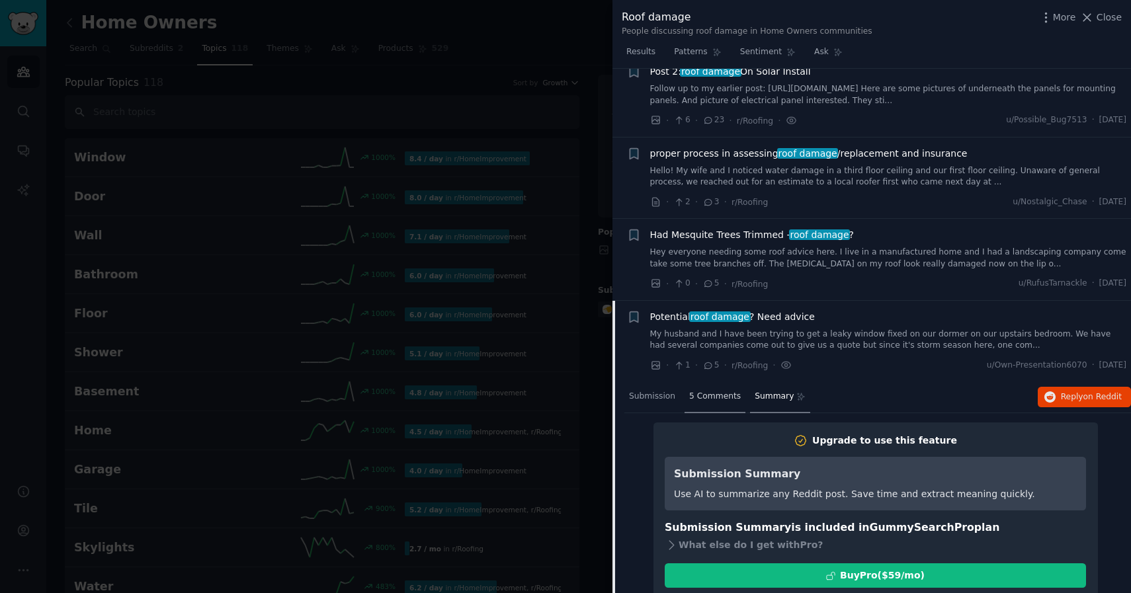
click at [712, 388] on div "5 Comments" at bounding box center [715, 398] width 61 height 32
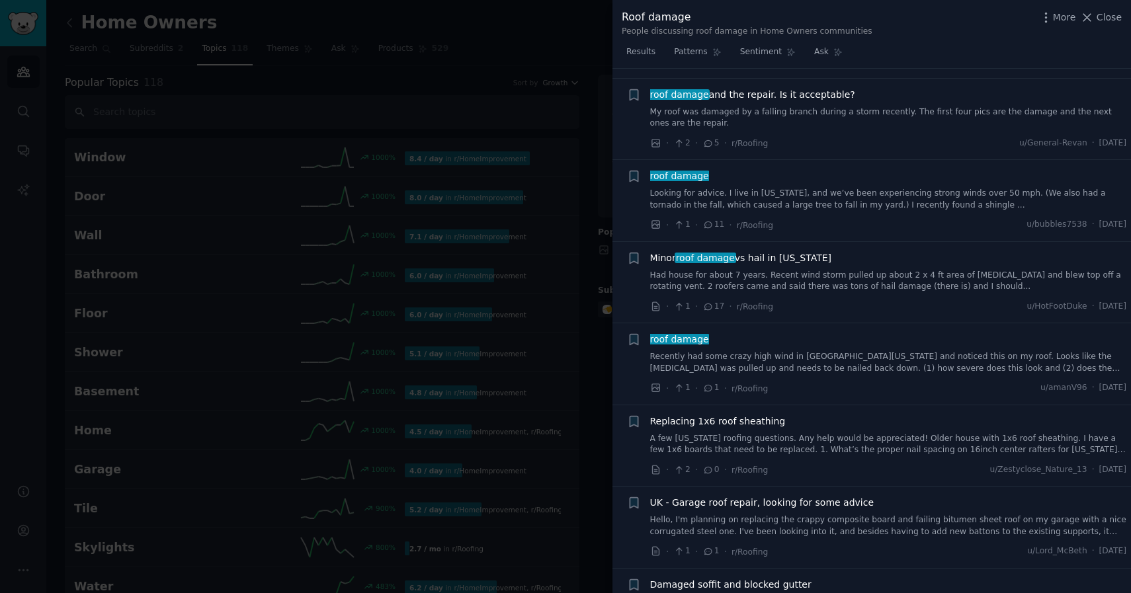
scroll to position [0, 0]
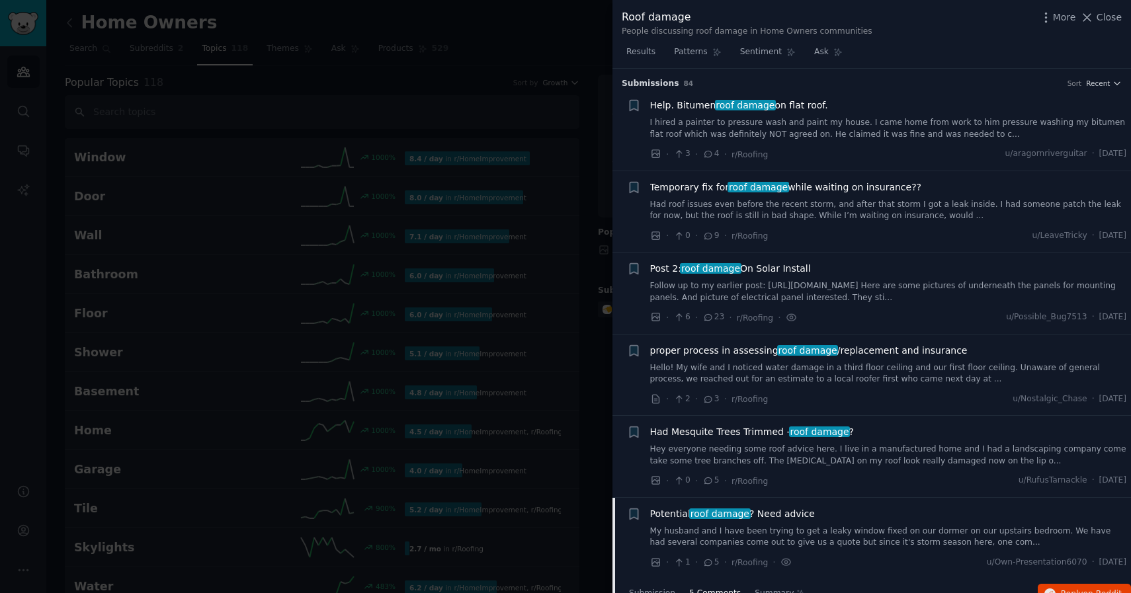
click at [802, 102] on span "Help. Bitumen roof damage on flat roof." at bounding box center [739, 106] width 178 height 14
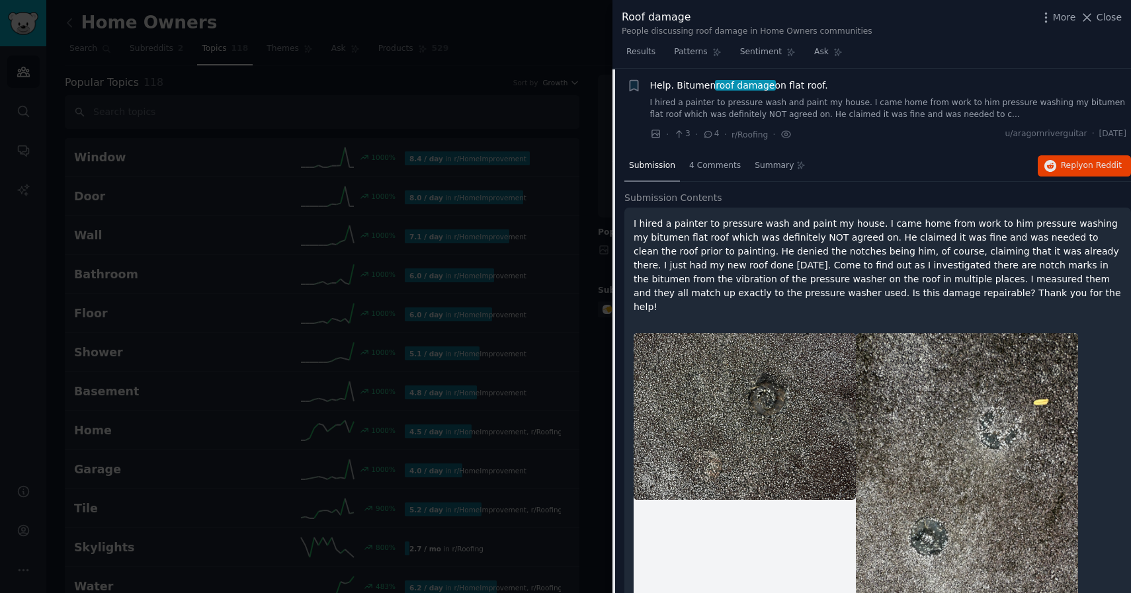
scroll to position [21, 0]
click at [706, 134] on icon at bounding box center [708, 133] width 12 height 9
click at [712, 133] on icon at bounding box center [708, 133] width 12 height 9
click at [712, 163] on span "4 Comments" at bounding box center [715, 165] width 52 height 12
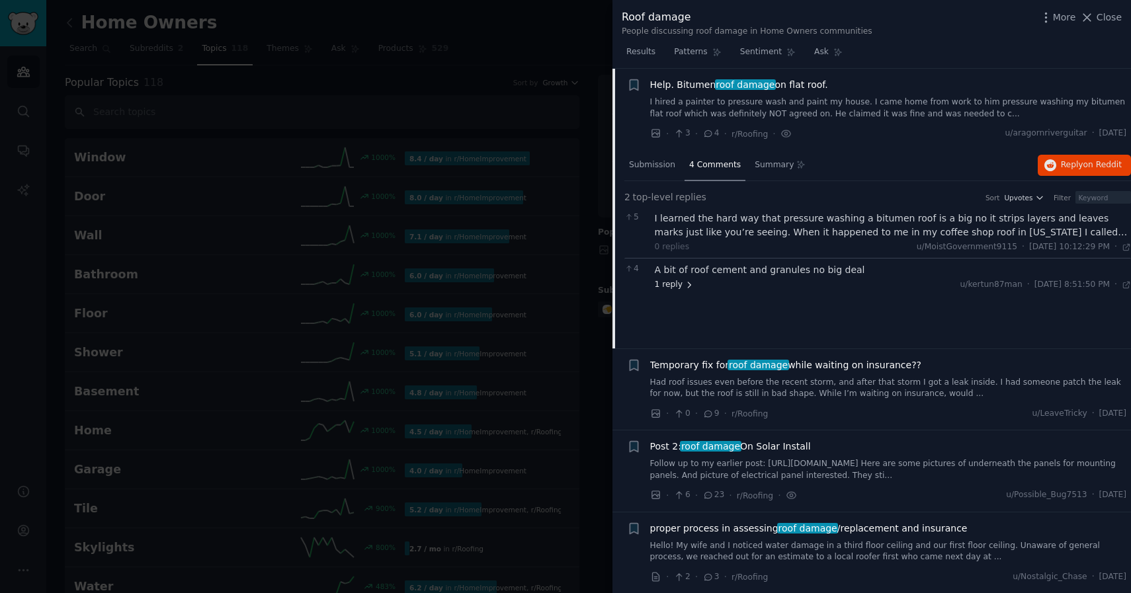
click at [680, 282] on span "1 reply" at bounding box center [675, 285] width 40 height 12
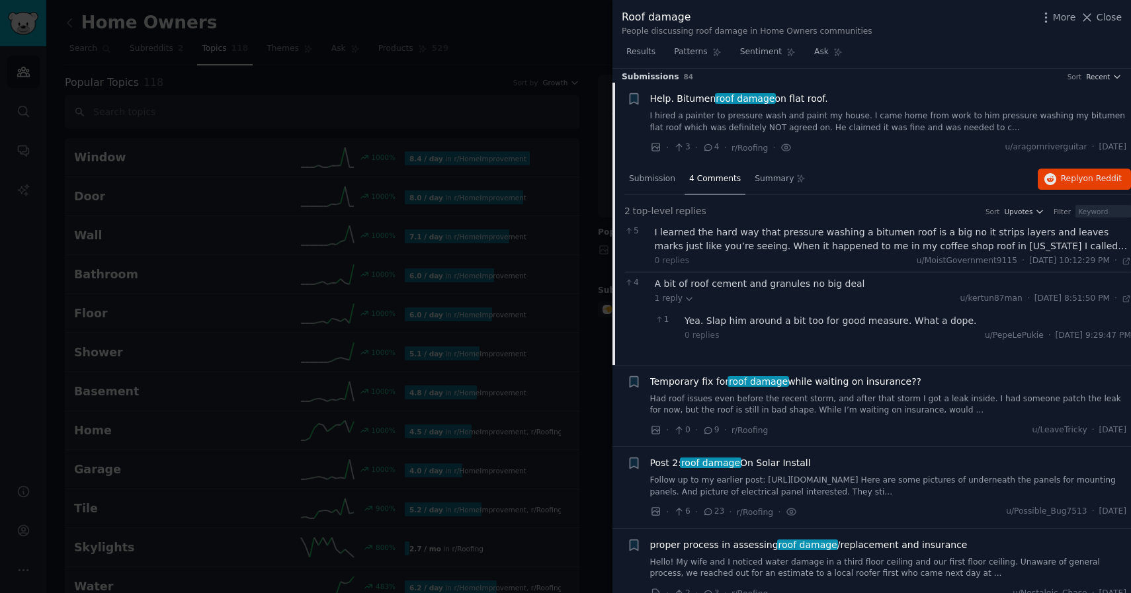
scroll to position [0, 0]
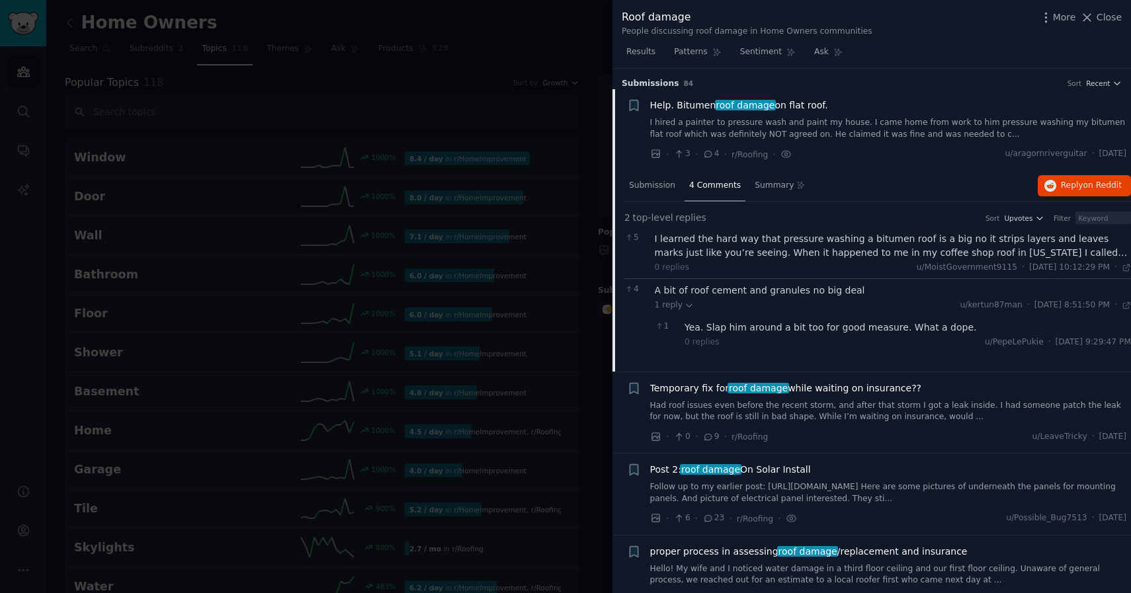
drag, startPoint x: 654, startPoint y: 233, endPoint x: 1103, endPoint y: 369, distance: 469.1
click at [1103, 369] on div "2 top-level replies Sort Upvotes Filter 5 I learned the hard way that pressure …" at bounding box center [877, 287] width 507 height 170
click at [929, 319] on div "1 Yea. Slap him around a bit too for good measure. What a dope. 0 replies u/Pep…" at bounding box center [893, 334] width 477 height 37
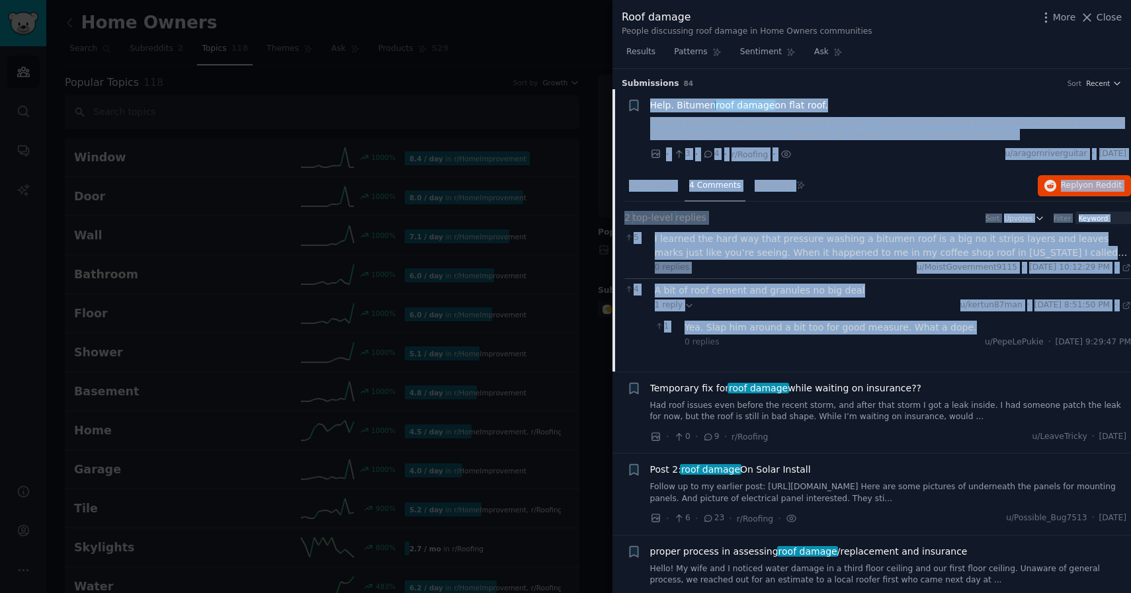
drag, startPoint x: 981, startPoint y: 330, endPoint x: 643, endPoint y: 124, distance: 396.0
click at [643, 124] on div "Reddit image submission + Help. Bitumen roof damage on flat roof. I hired a pai…" at bounding box center [872, 230] width 519 height 283
copy div "Lore. Ipsumdo sita consec ad elit sedd. E tempo i utlabor et dolorema aliq eni …"
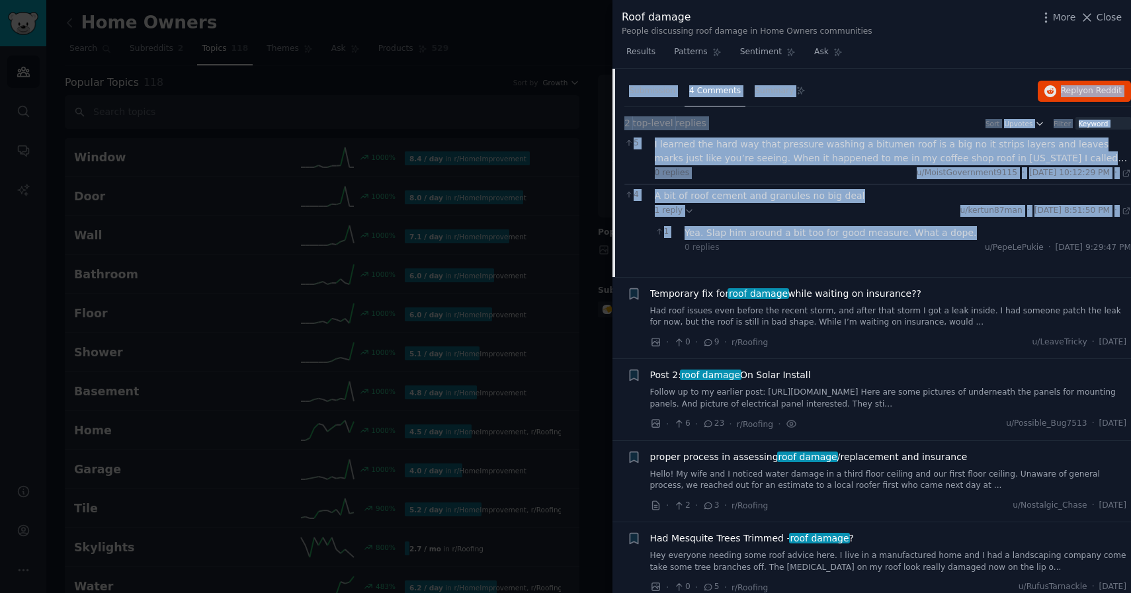
scroll to position [102, 0]
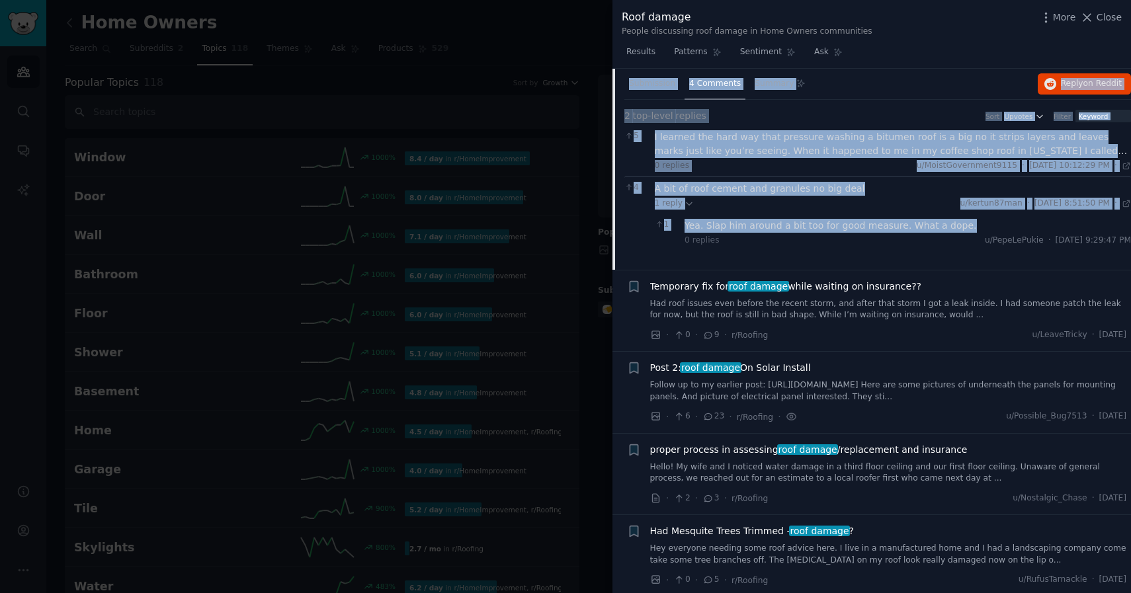
click at [868, 208] on div "1 reply u/kertun87man · [DATE] 8:51:50 PM Thu 8/28/2025 ·" at bounding box center [893, 204] width 477 height 12
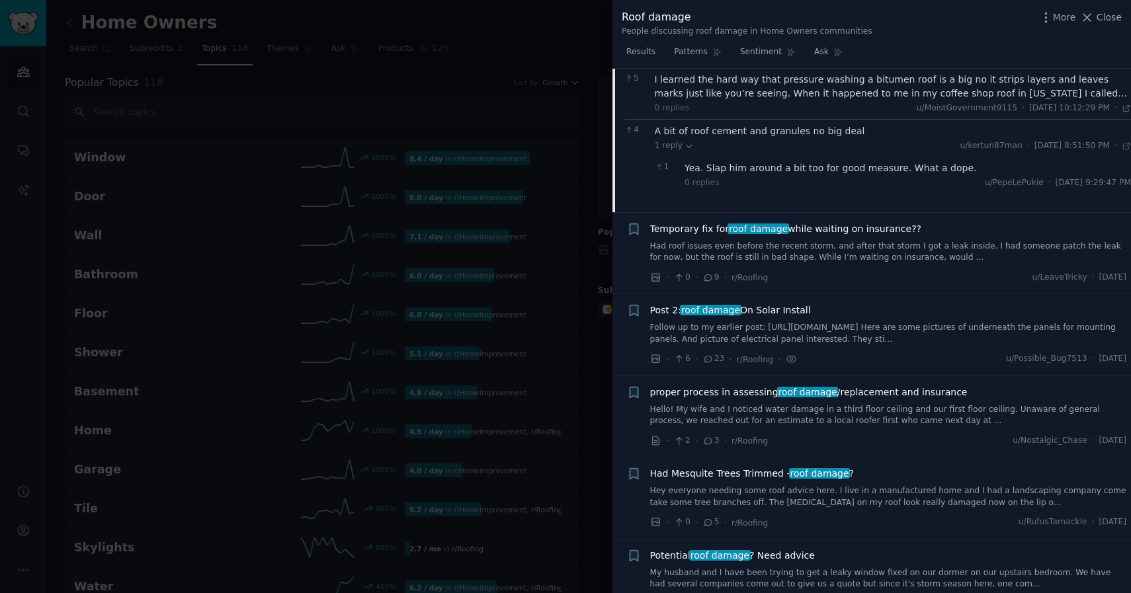
scroll to position [173, 0]
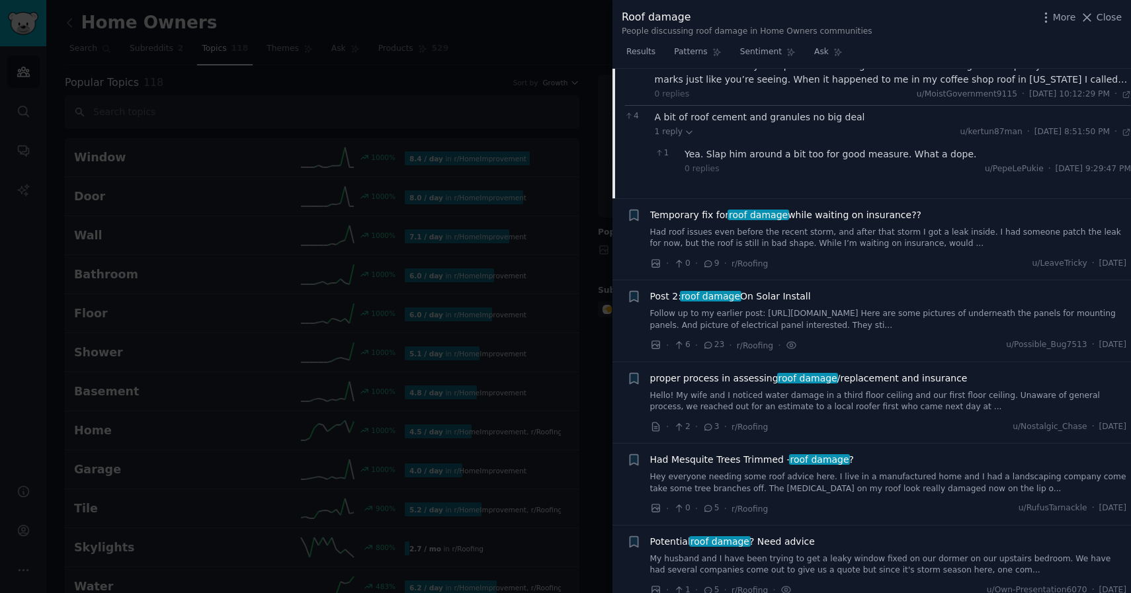
click at [869, 215] on span "Temporary fix for roof damage while waiting on insurance??" at bounding box center [786, 215] width 272 height 14
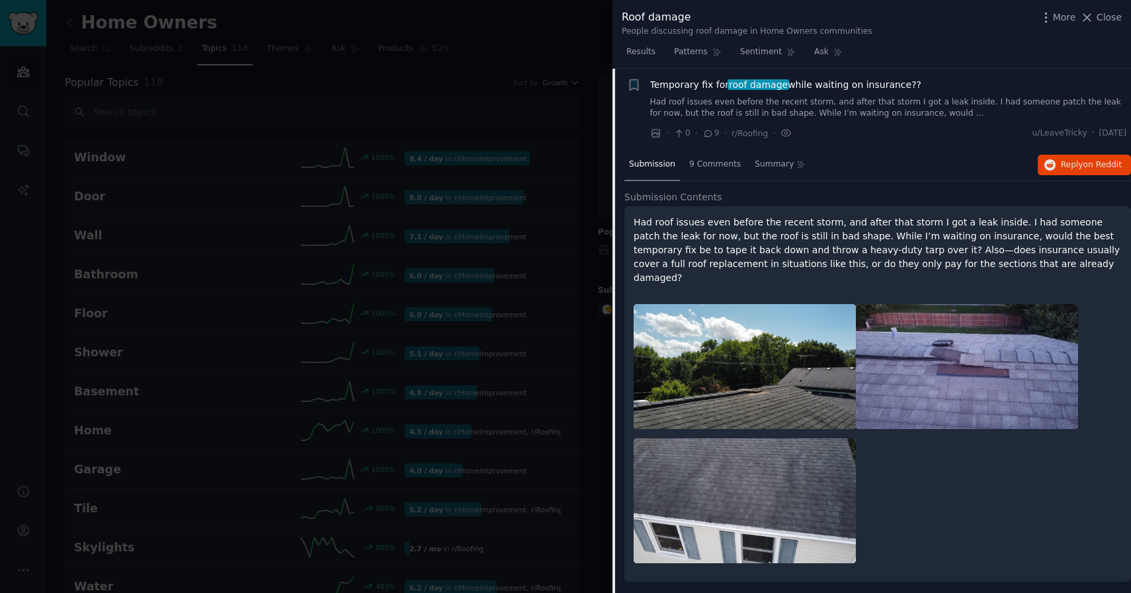
scroll to position [103, 0]
click at [723, 163] on span "9 Comments" at bounding box center [715, 165] width 52 height 12
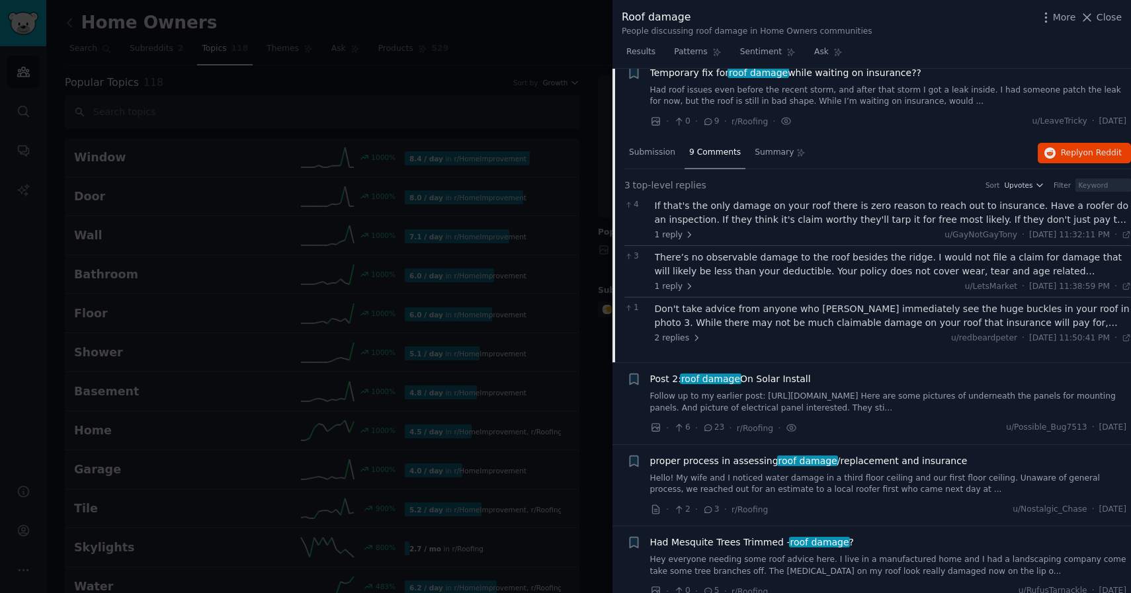
scroll to position [108, 0]
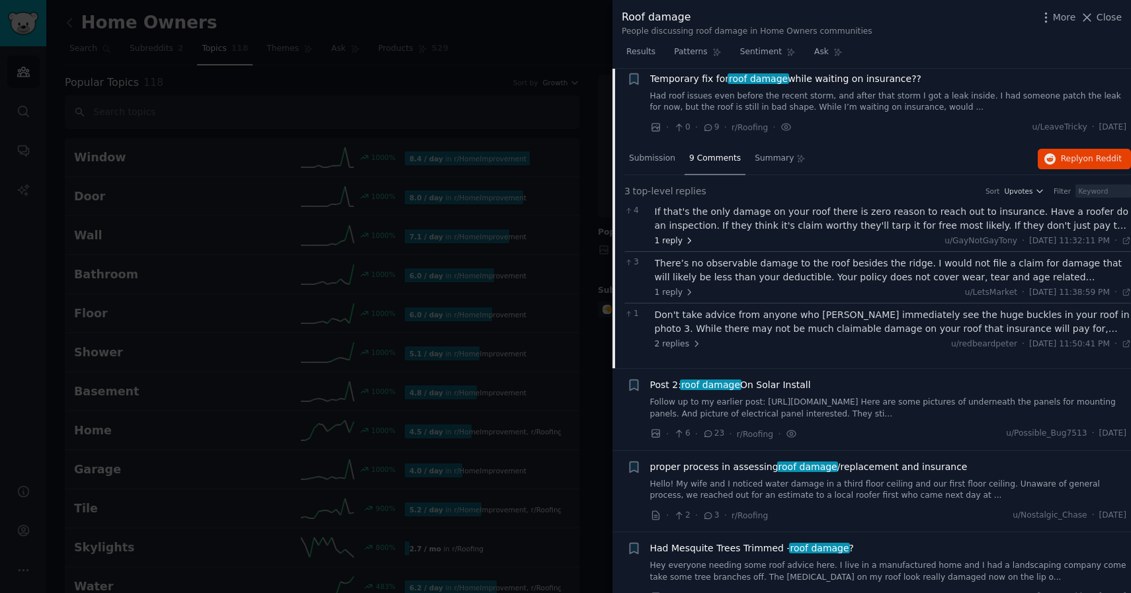
click at [679, 241] on span "1 reply" at bounding box center [675, 241] width 40 height 12
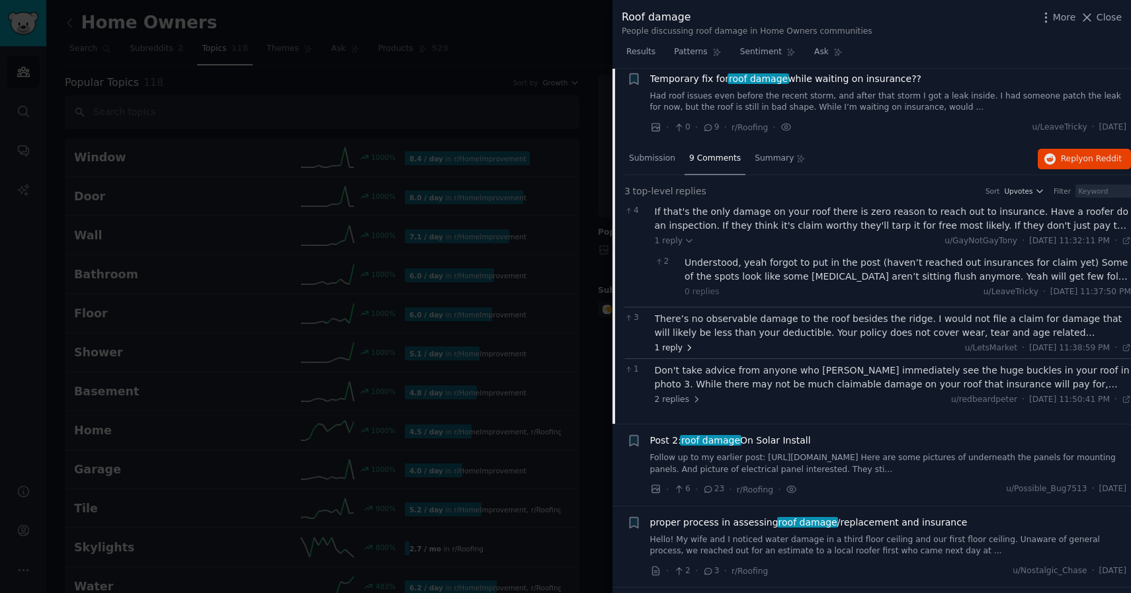
click at [681, 349] on span "1 reply" at bounding box center [675, 349] width 40 height 12
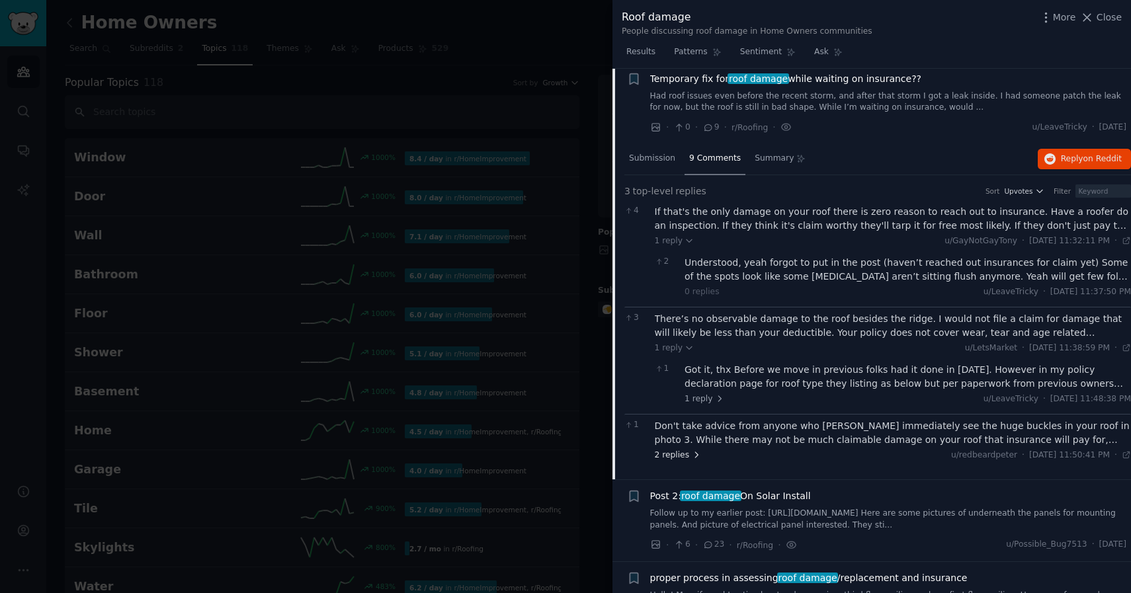
click at [679, 452] on span "2 replies" at bounding box center [678, 456] width 46 height 12
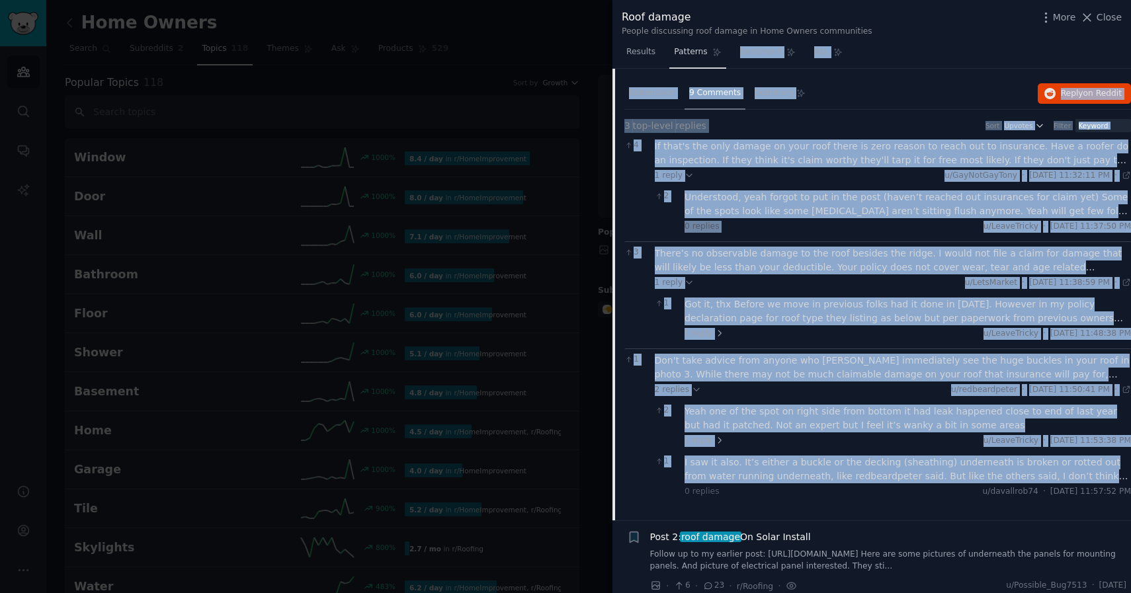
scroll to position [0, 0]
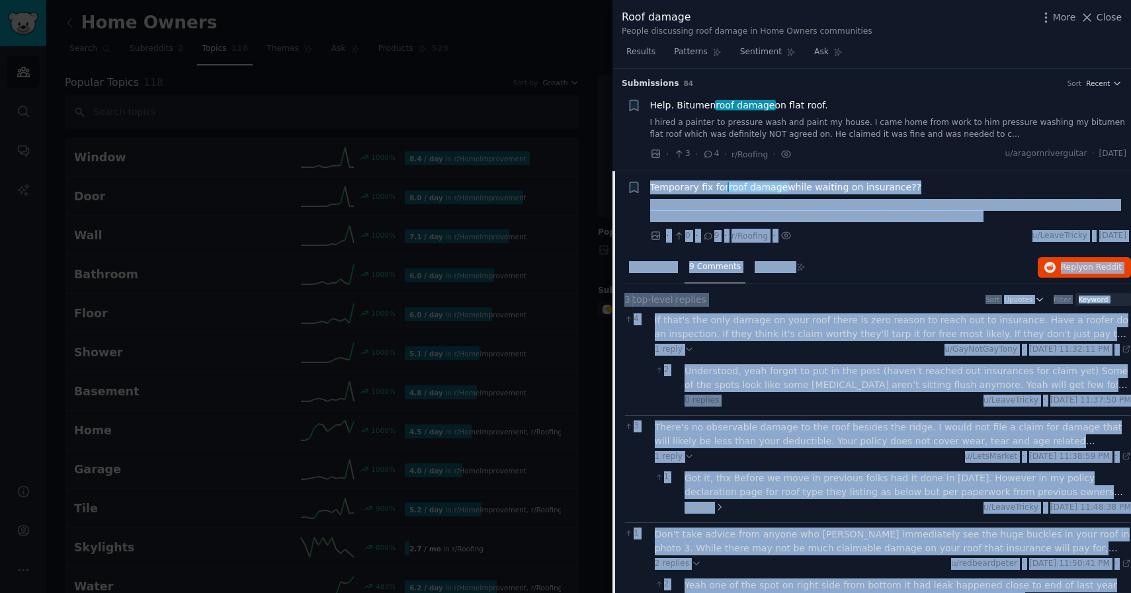
drag, startPoint x: 1116, startPoint y: 476, endPoint x: 652, endPoint y: 192, distance: 543.3
click at [652, 192] on div "+ Temporary fix for roof damage while waiting on insurance?? Had roof issues ev…" at bounding box center [872, 433] width 519 height 525
copy div "Loremipsu dol sit amet consec adipi elitsed do eiusmodte?? Inc utla etdolo magn…"
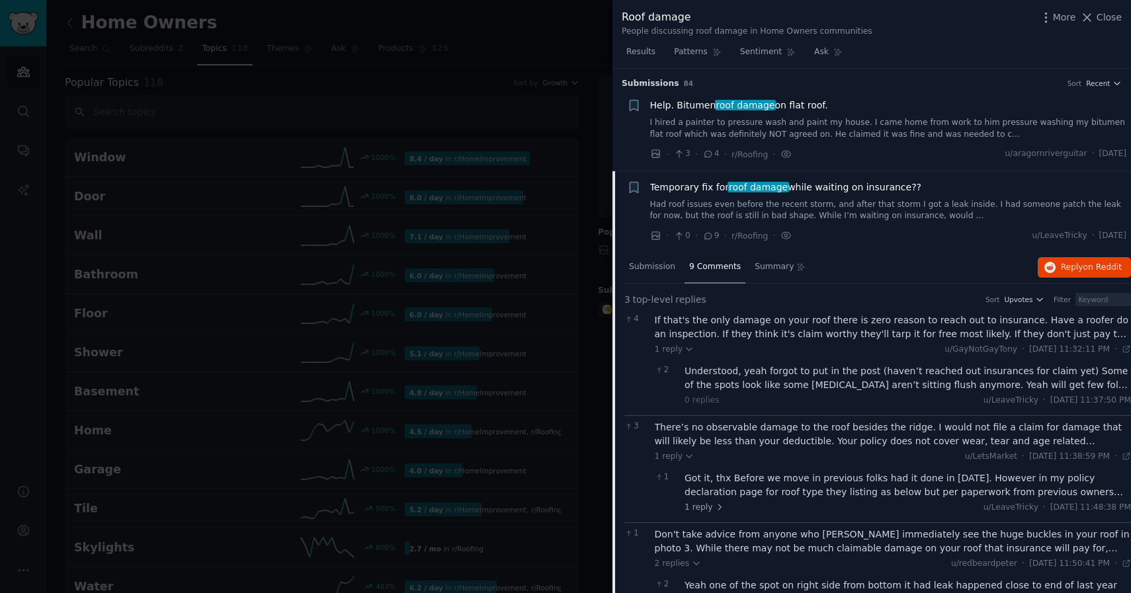
click at [926, 194] on div "Temporary fix for roof damage while waiting on insurance??" at bounding box center [888, 188] width 477 height 14
click at [926, 183] on div "Temporary fix for roof damage while waiting on insurance??" at bounding box center [888, 188] width 477 height 14
click at [900, 181] on span "Temporary fix for roof damage while waiting on insurance??" at bounding box center [786, 188] width 272 height 14
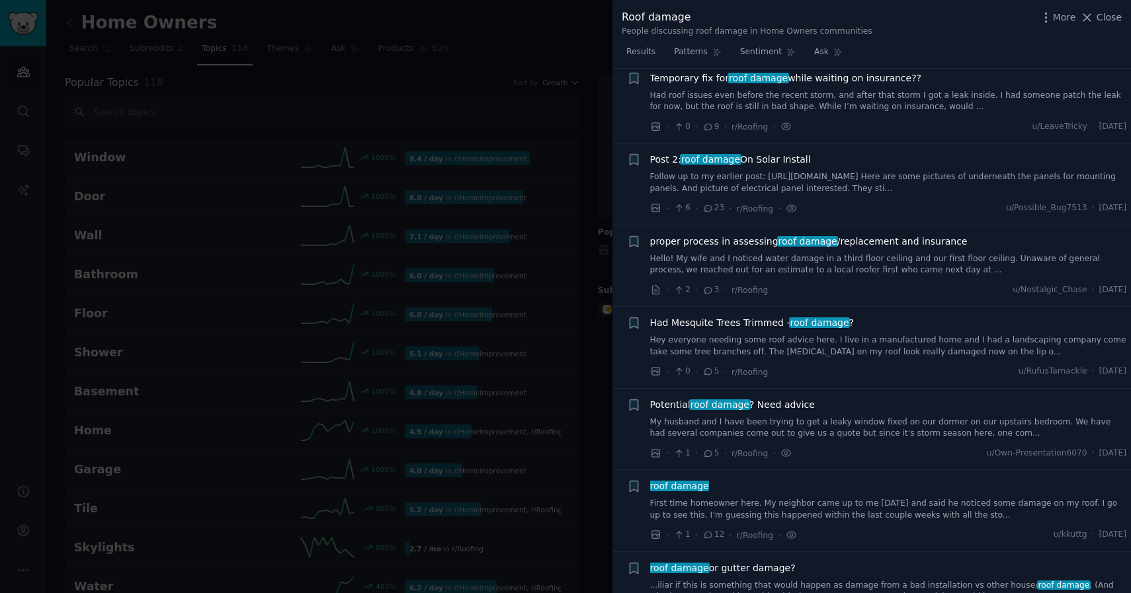
scroll to position [114, 0]
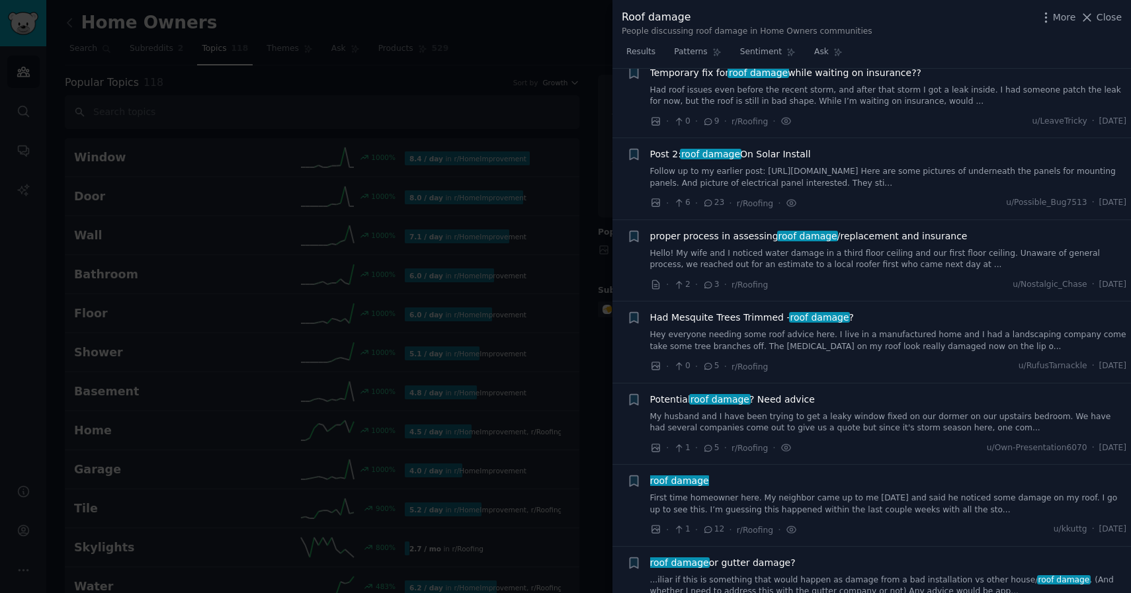
click at [851, 234] on span "proper process in assessing roof damage /replacement and insurance" at bounding box center [808, 237] width 317 height 14
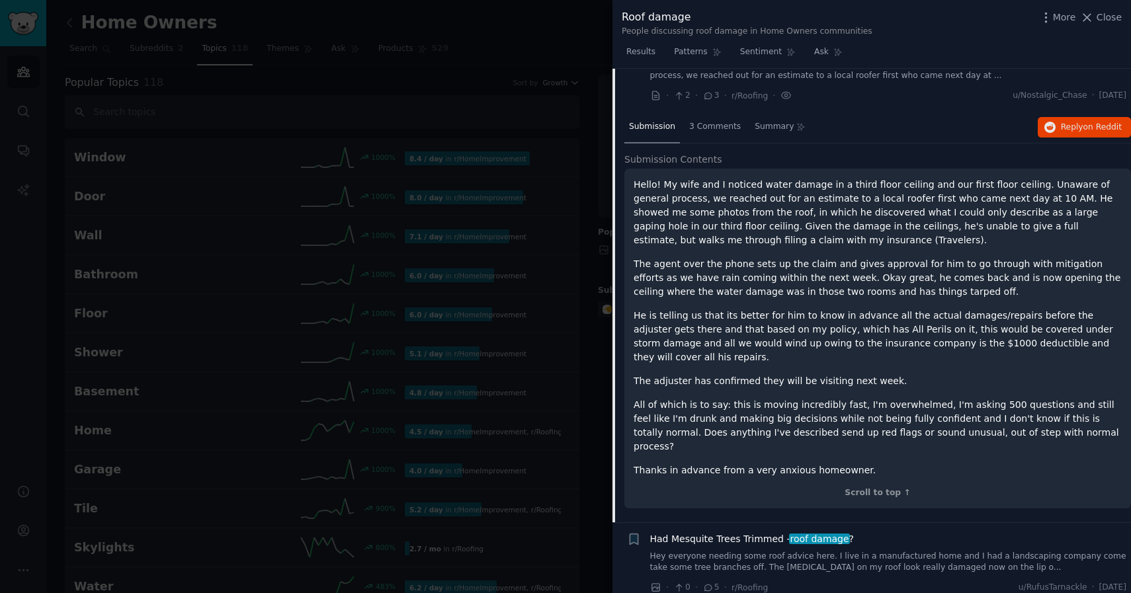
scroll to position [294, 0]
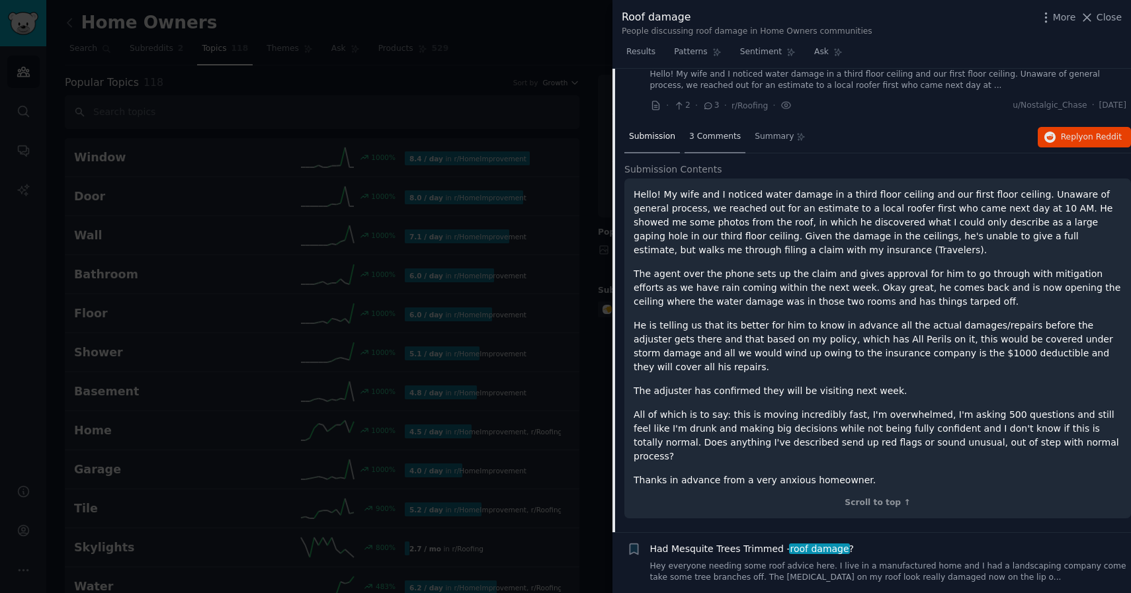
click at [700, 147] on div "3 Comments" at bounding box center [715, 138] width 61 height 32
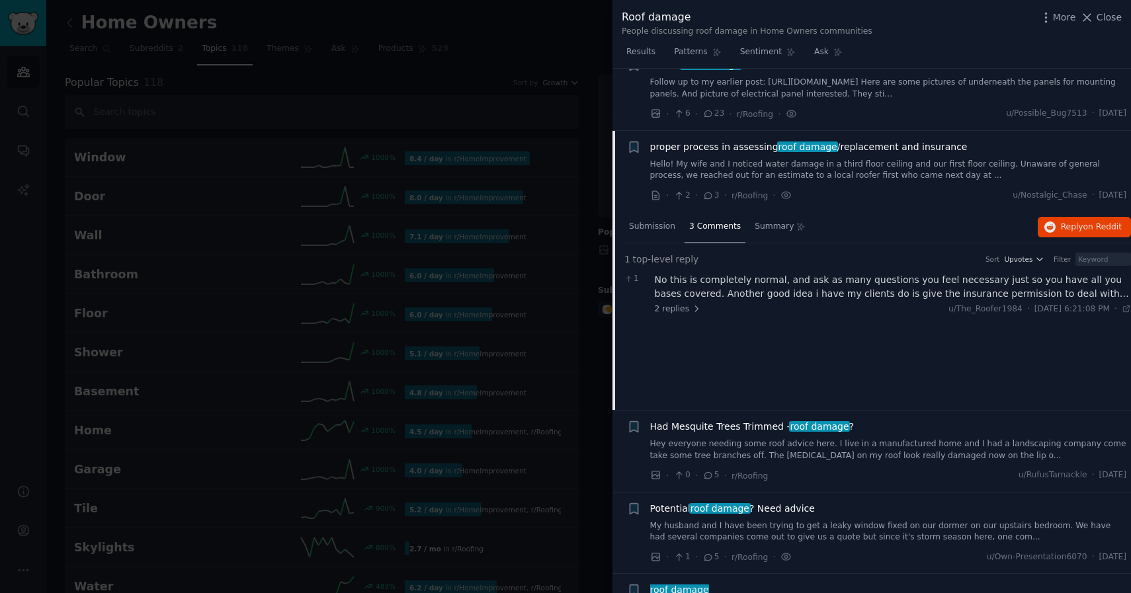
scroll to position [198, 0]
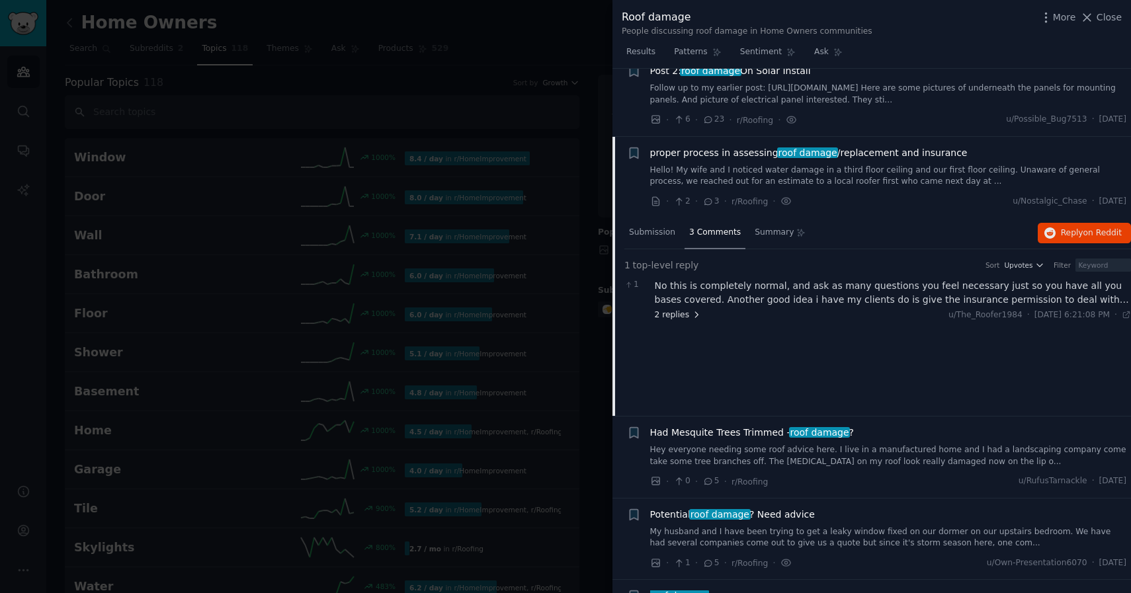
click at [671, 312] on span "2 replies" at bounding box center [678, 316] width 46 height 12
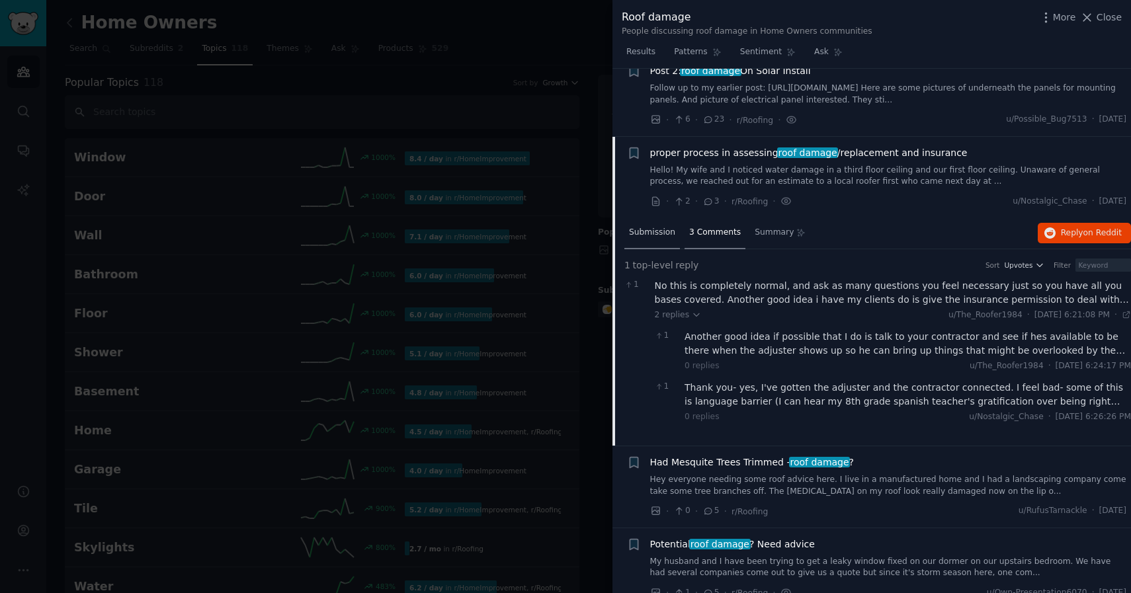
click at [662, 232] on span "Submission" at bounding box center [652, 233] width 46 height 12
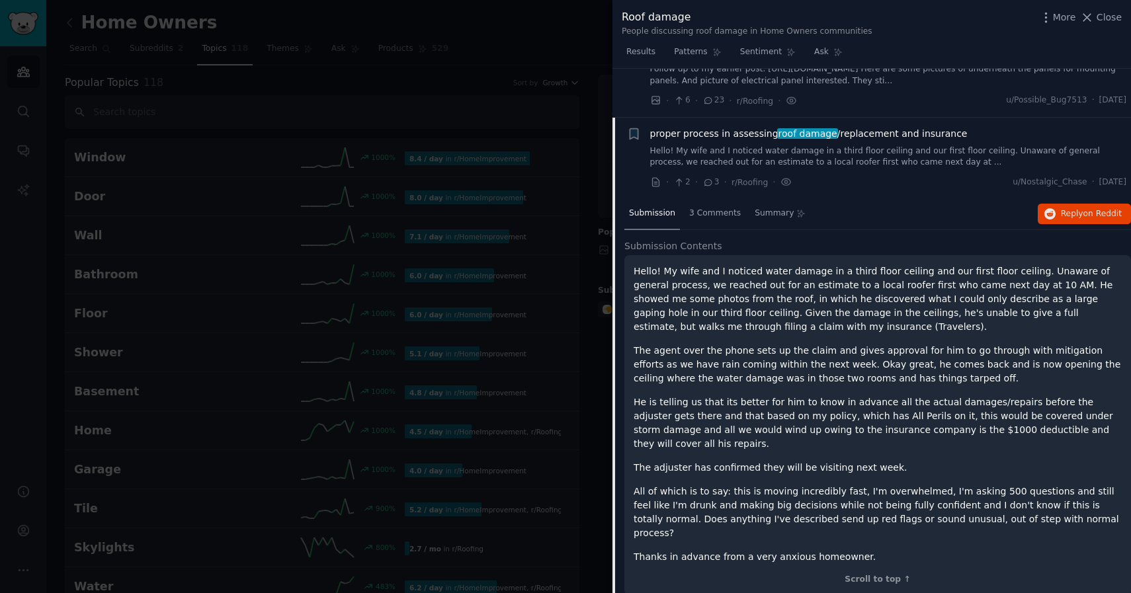
scroll to position [218, 0]
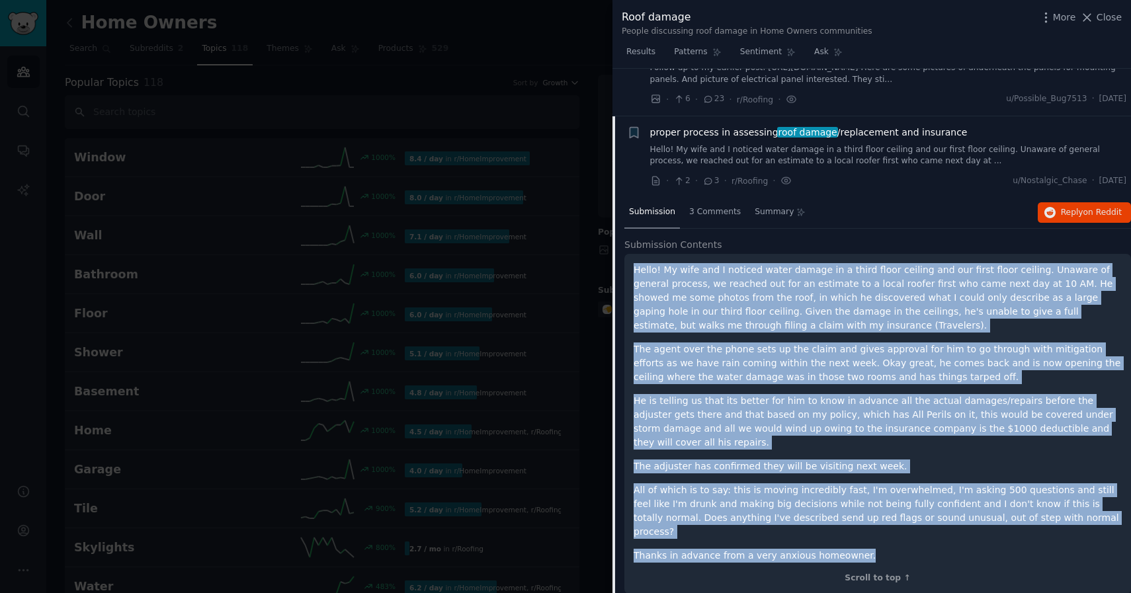
drag, startPoint x: 859, startPoint y: 533, endPoint x: 636, endPoint y: 276, distance: 340.4
click at [636, 276] on div "Hello! My wife and I noticed water damage in a third floor ceiling and our firs…" at bounding box center [878, 413] width 488 height 300
copy div "Hello! My wife and I noticed water damage in a third floor ceiling and our firs…"
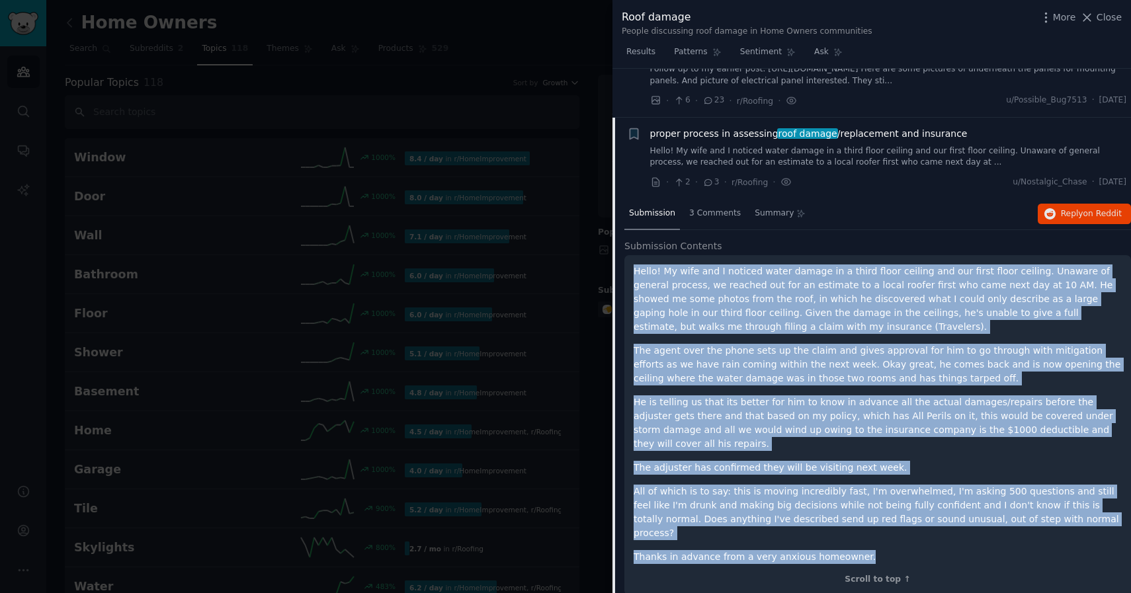
scroll to position [214, 0]
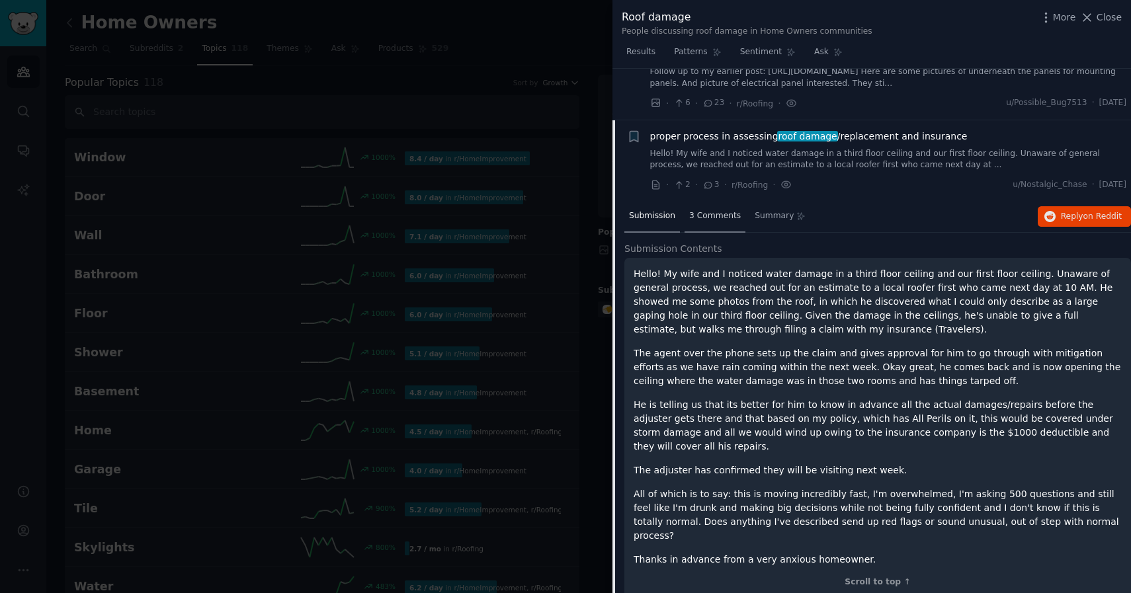
click at [705, 213] on span "3 Comments" at bounding box center [715, 216] width 52 height 12
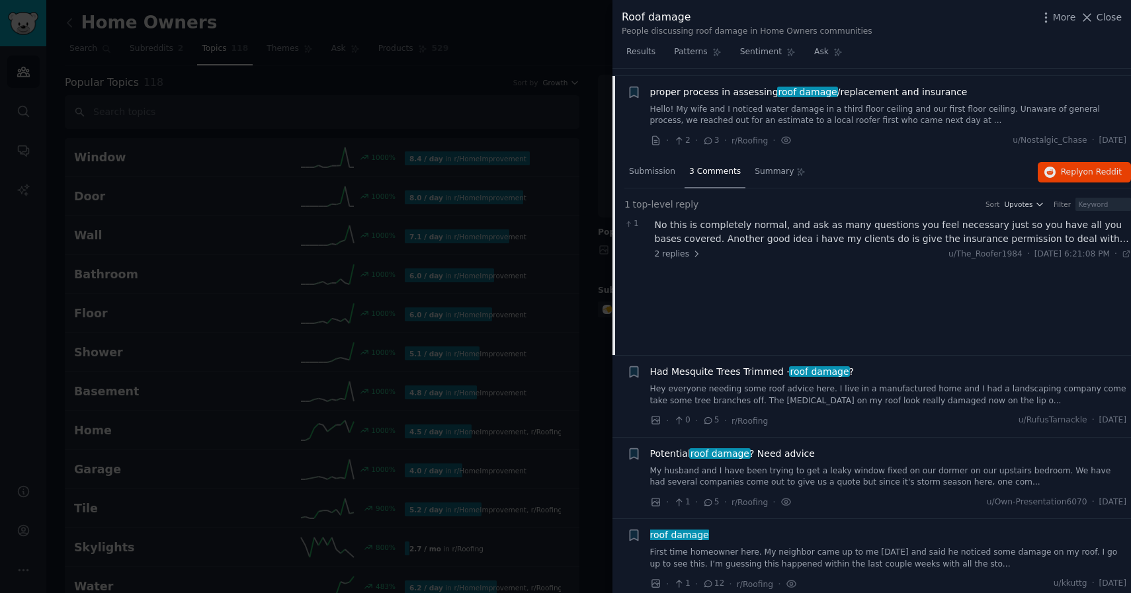
scroll to position [276, 0]
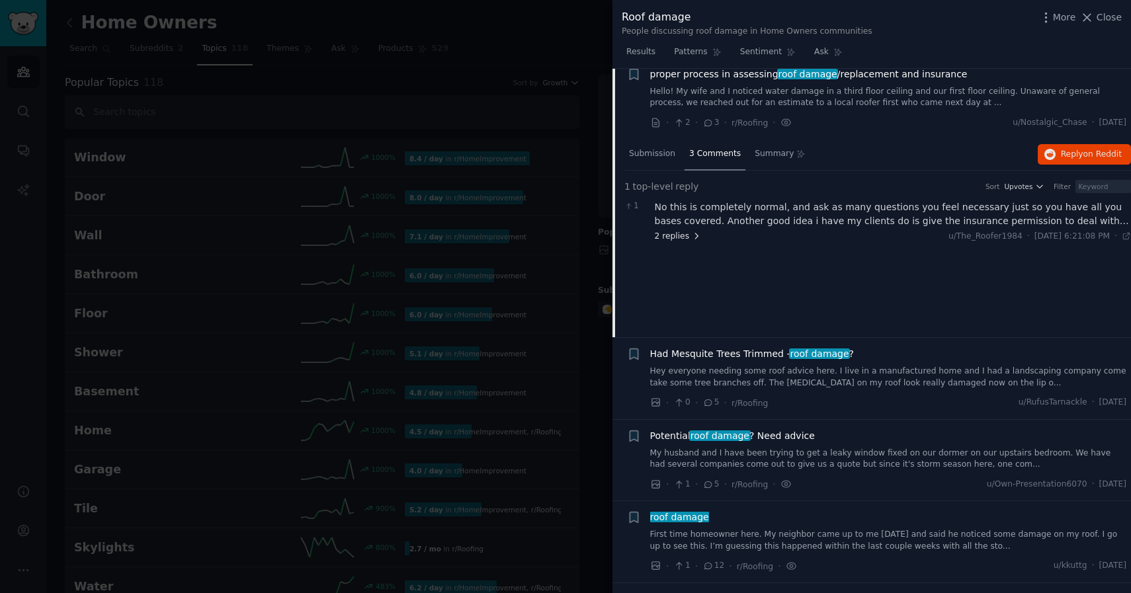
click at [667, 232] on span "2 replies" at bounding box center [678, 237] width 46 height 12
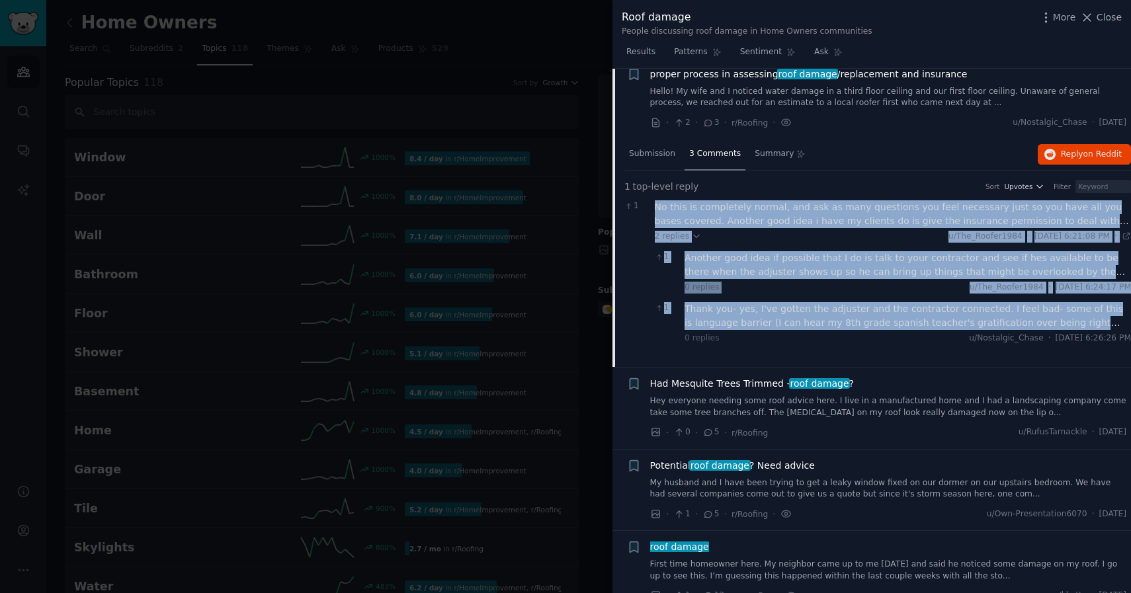
drag, startPoint x: 1113, startPoint y: 323, endPoint x: 653, endPoint y: 208, distance: 474.5
click at [653, 208] on div "1 No this is completely normal, and ask as many questions you feel necessary ju…" at bounding box center [877, 274] width 507 height 157
copy div "No this is completely normal, and ask as many questions you feel necessary just…"
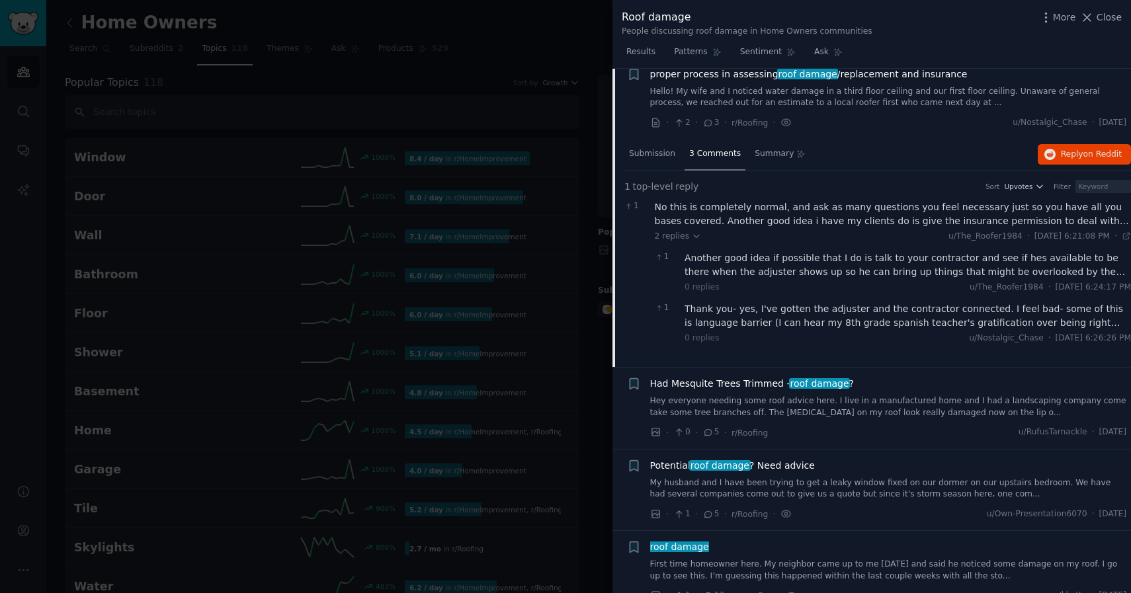
click at [869, 137] on li "+ proper process in assessing roof damage /replacement and insurance Hello! My …" at bounding box center [872, 98] width 519 height 81
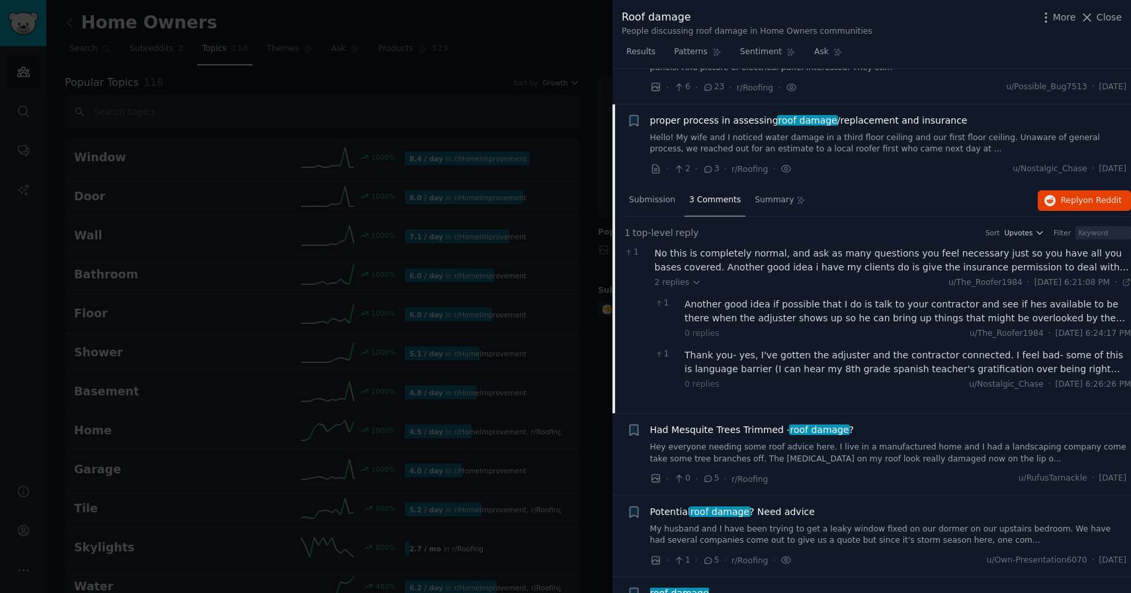
scroll to position [224, 0]
